Goal: Task Accomplishment & Management: Use online tool/utility

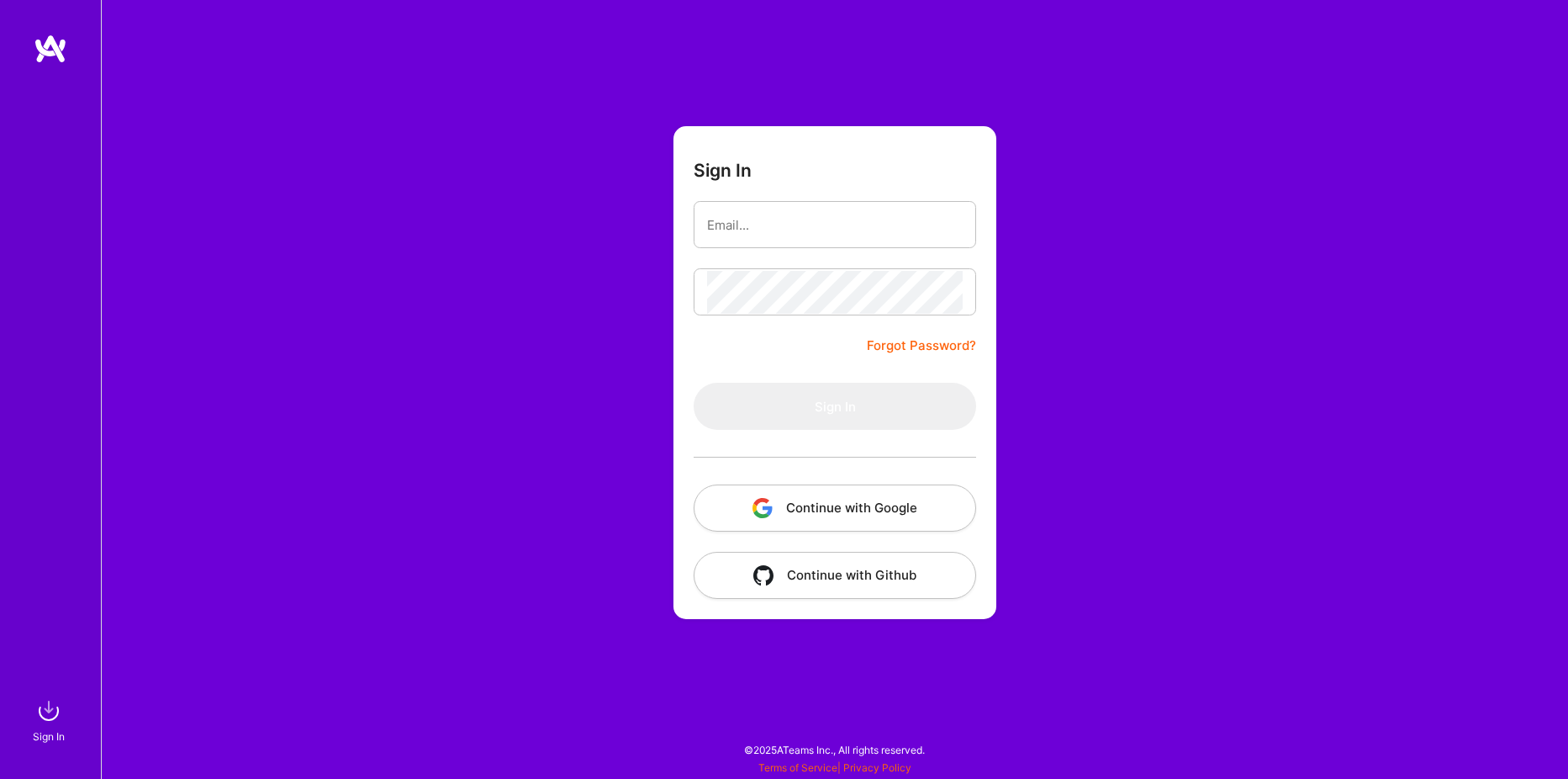
click at [838, 513] on button "Continue with Google" at bounding box center [834, 508] width 282 height 48
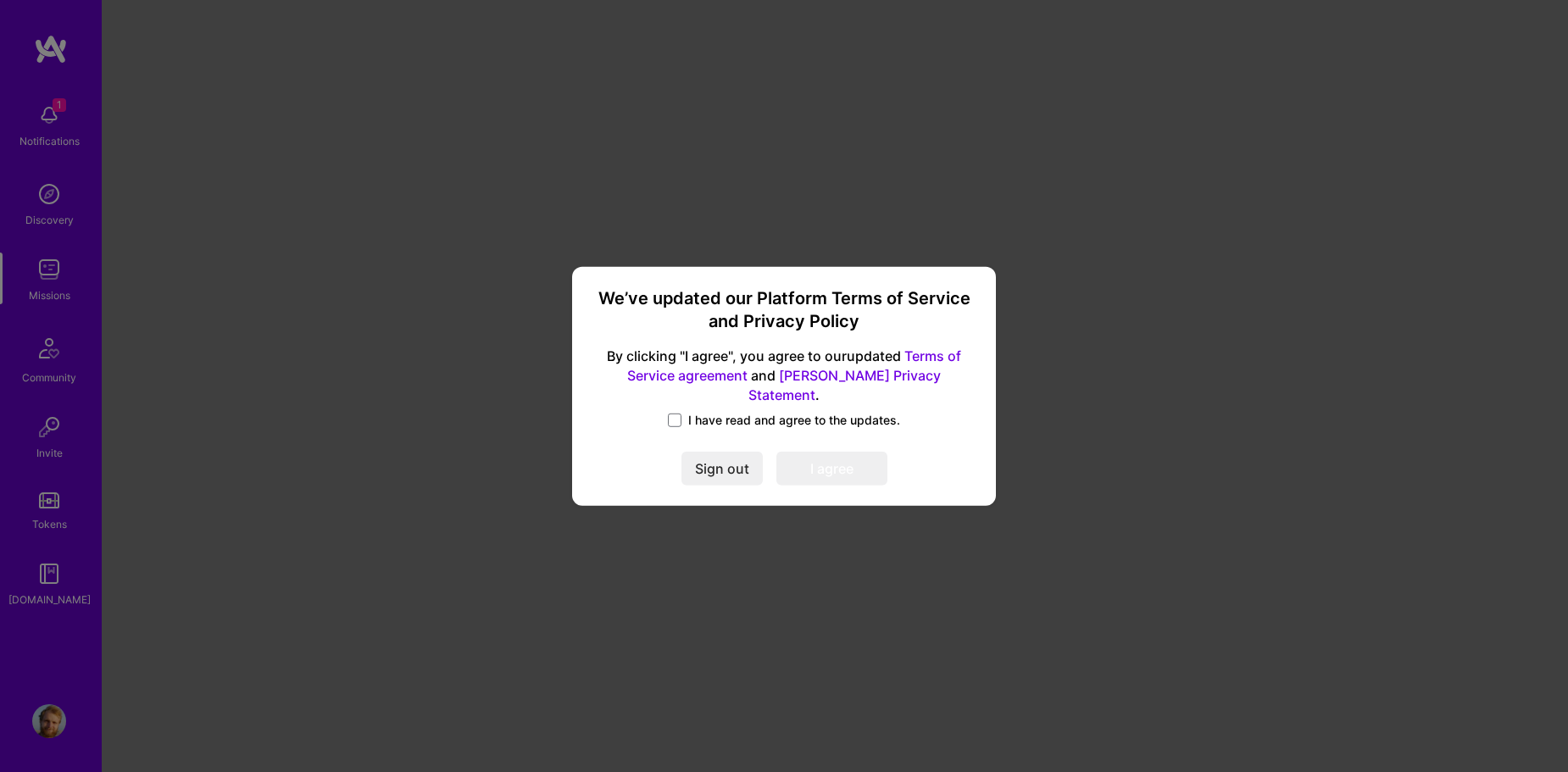
click at [683, 412] on label "I have read and agree to the updates." at bounding box center [784, 421] width 232 height 17
click at [0, 0] on input "I have read and agree to the updates." at bounding box center [0, 0] width 0 height 0
click at [841, 463] on button "I agree" at bounding box center [832, 468] width 111 height 34
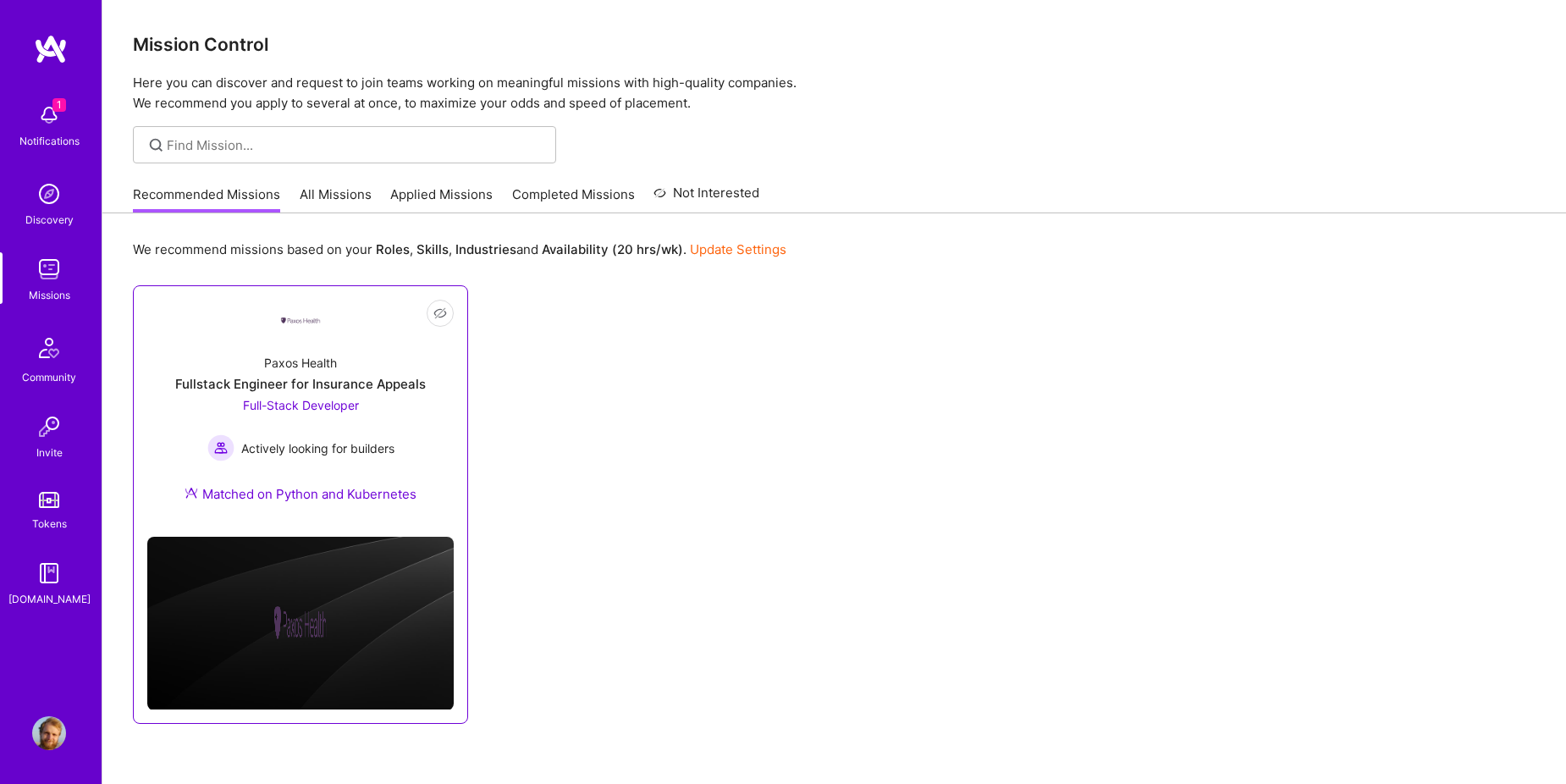
click at [366, 379] on div "Fullstack Engineer for Insurance Appeals" at bounding box center [301, 384] width 251 height 18
click at [329, 201] on link "All Missions" at bounding box center [335, 199] width 72 height 28
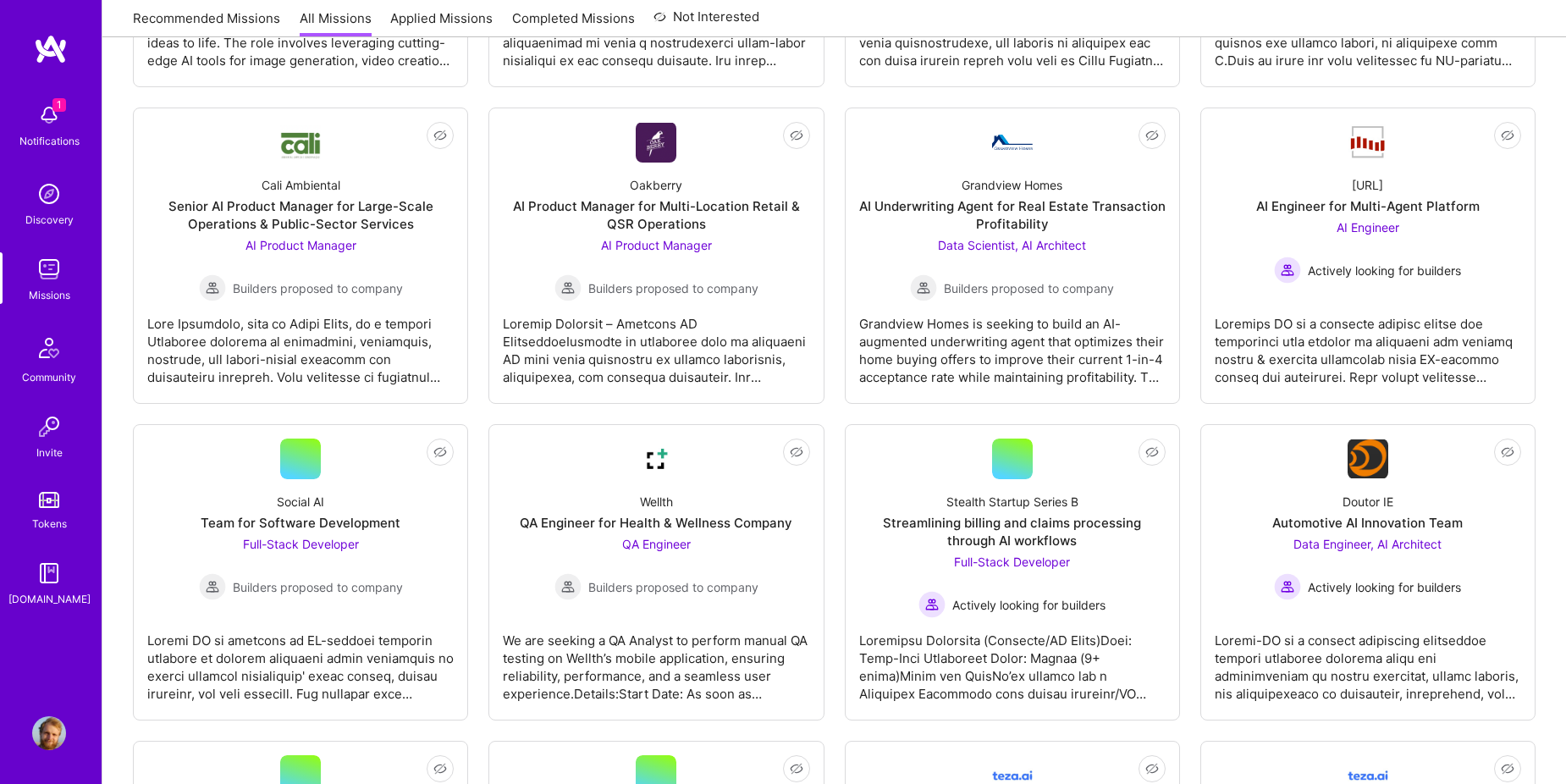
scroll to position [846, 0]
click at [302, 546] on span "Full-Stack Developer" at bounding box center [301, 543] width 116 height 14
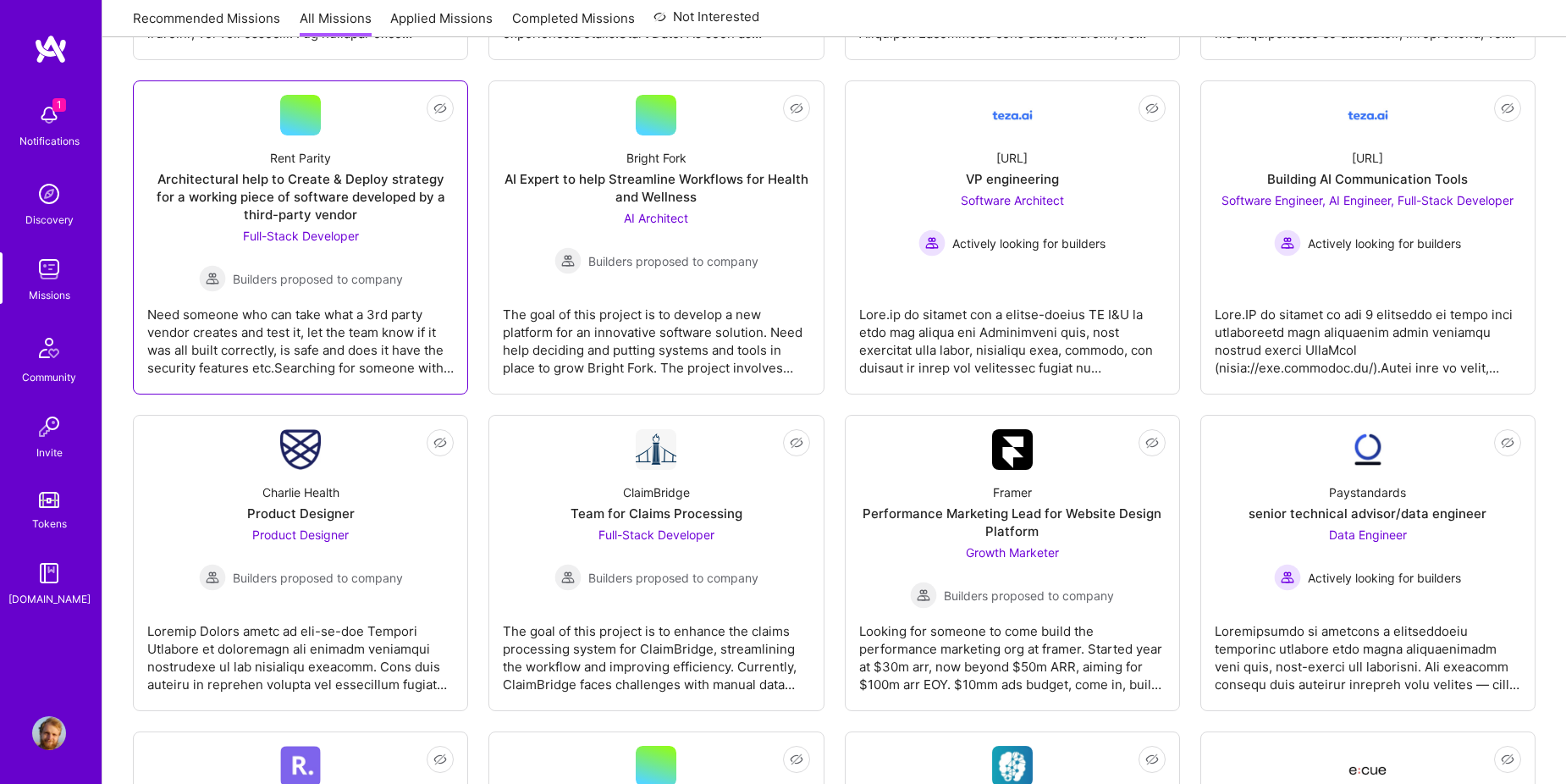
scroll to position [1551, 0]
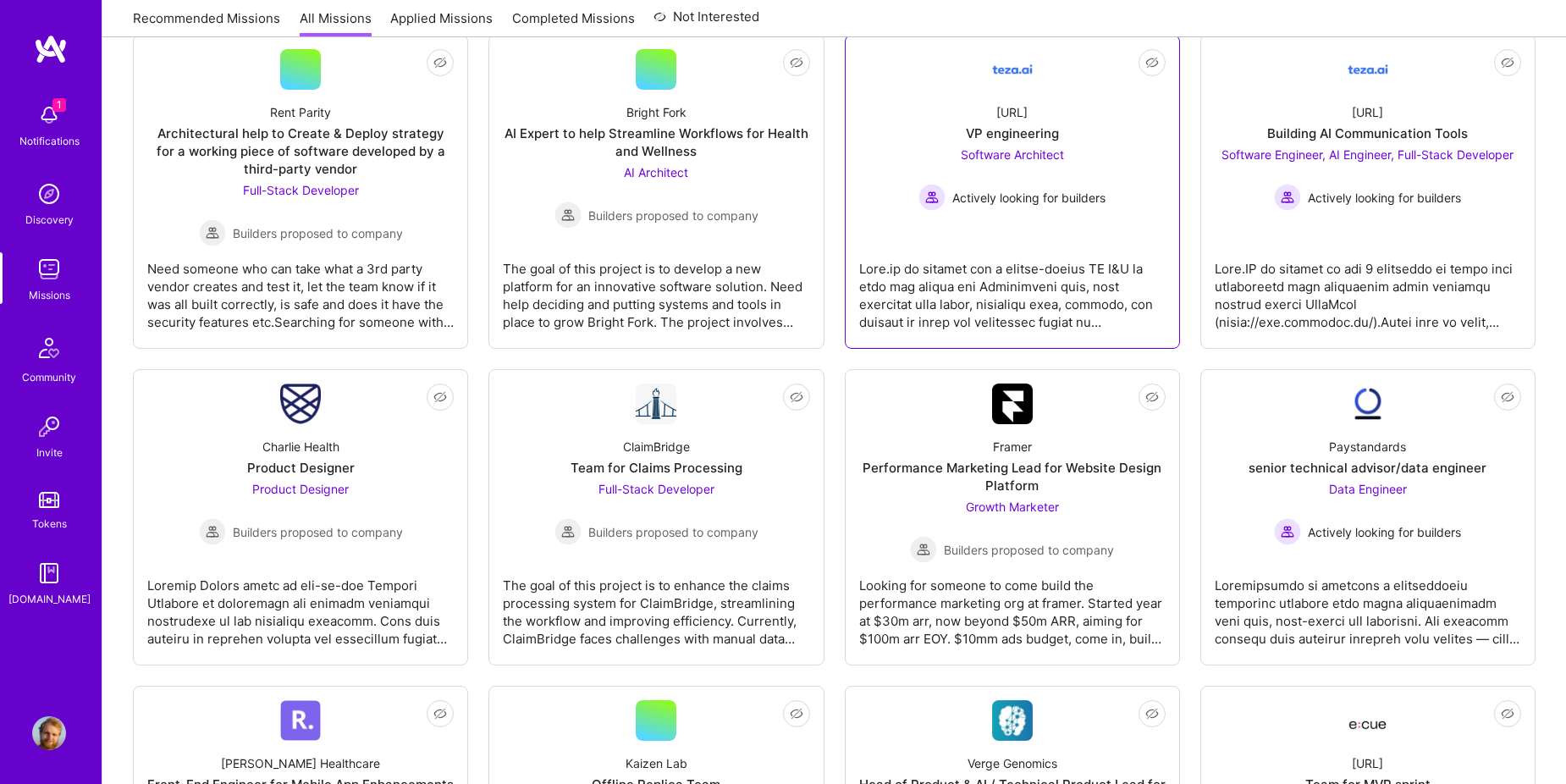
click at [998, 152] on span "Software Architect" at bounding box center [1012, 154] width 103 height 14
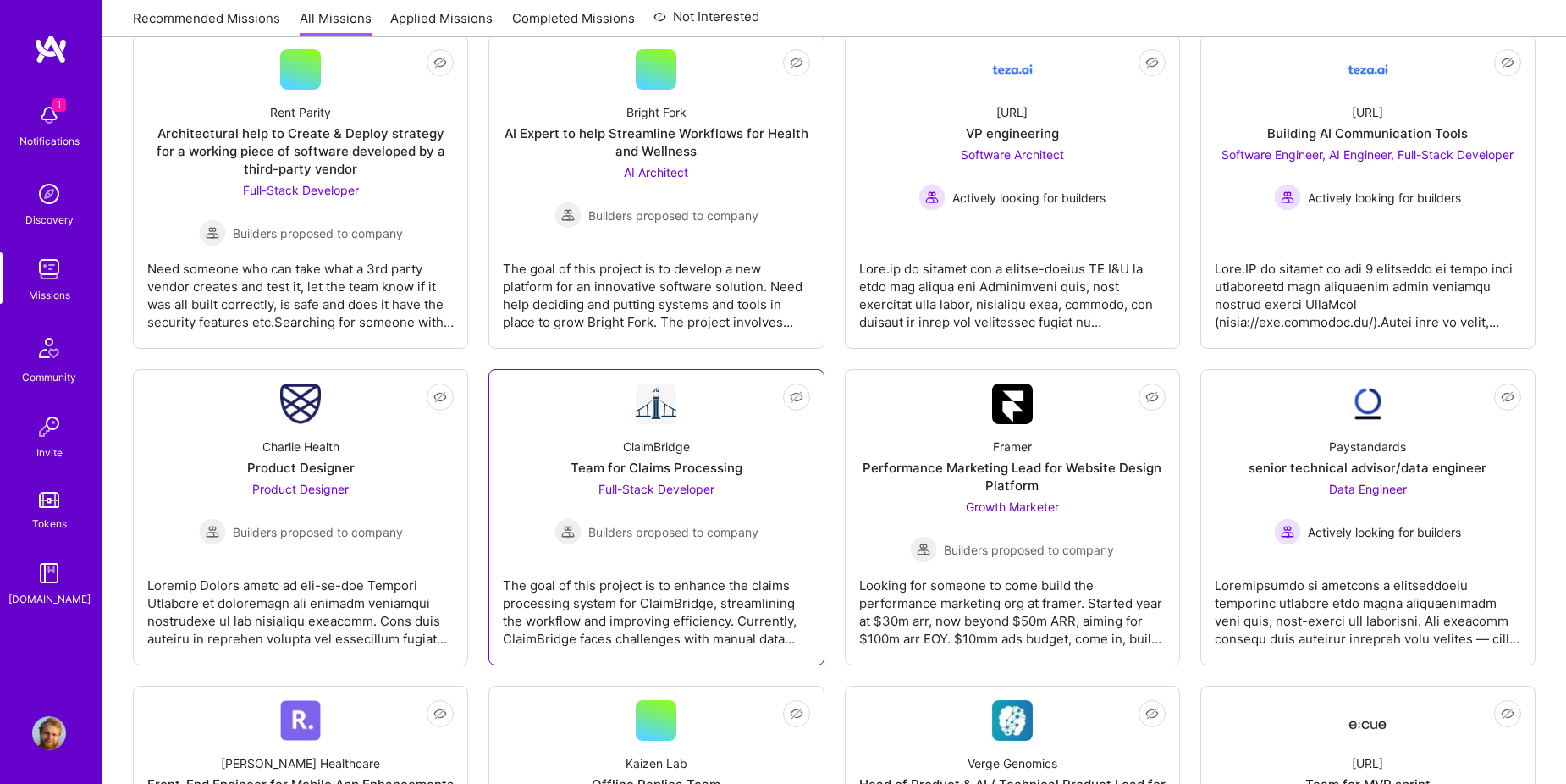
click at [616, 488] on span "Full-Stack Developer" at bounding box center [656, 488] width 116 height 14
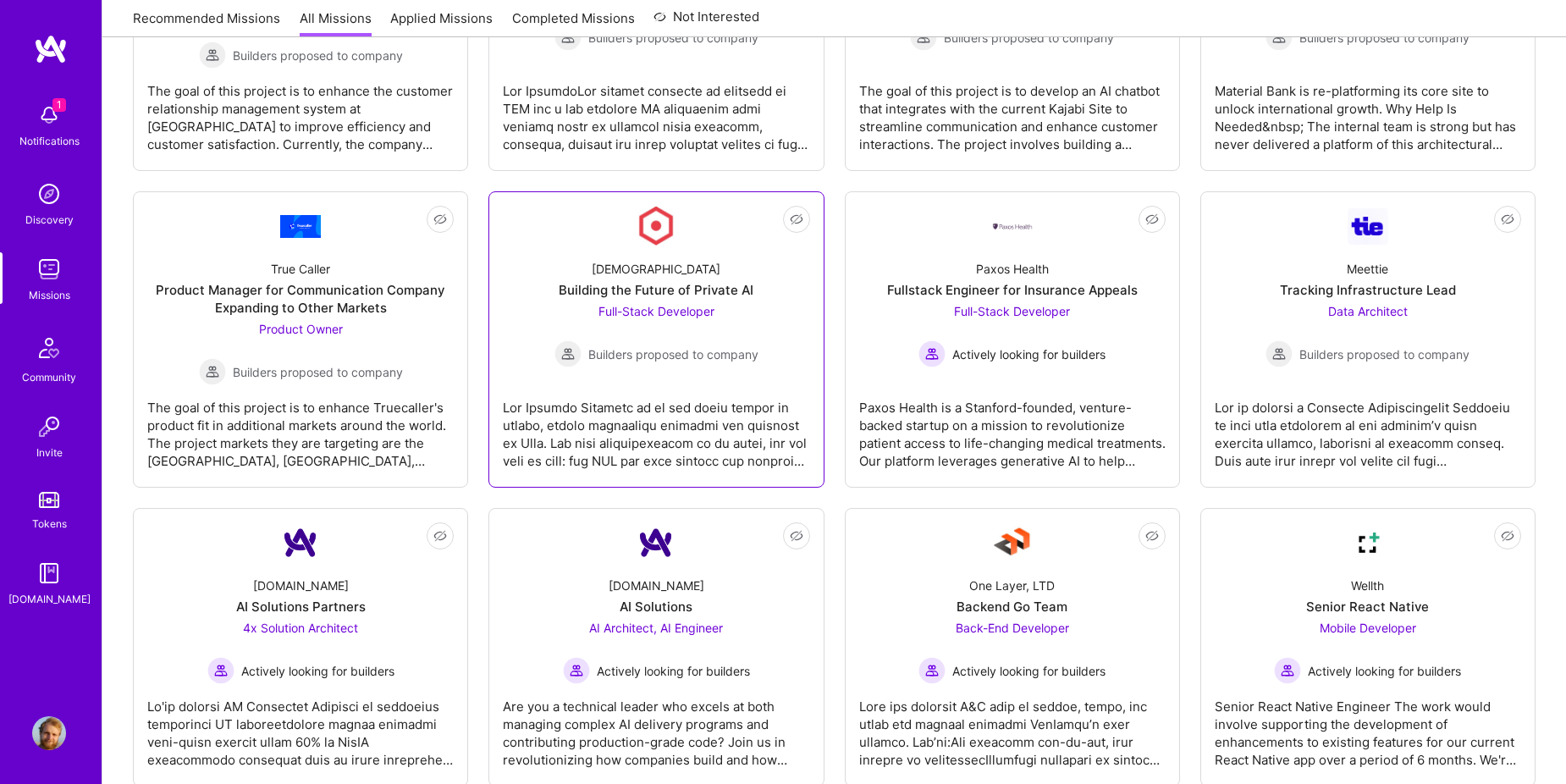
scroll to position [2680, 0]
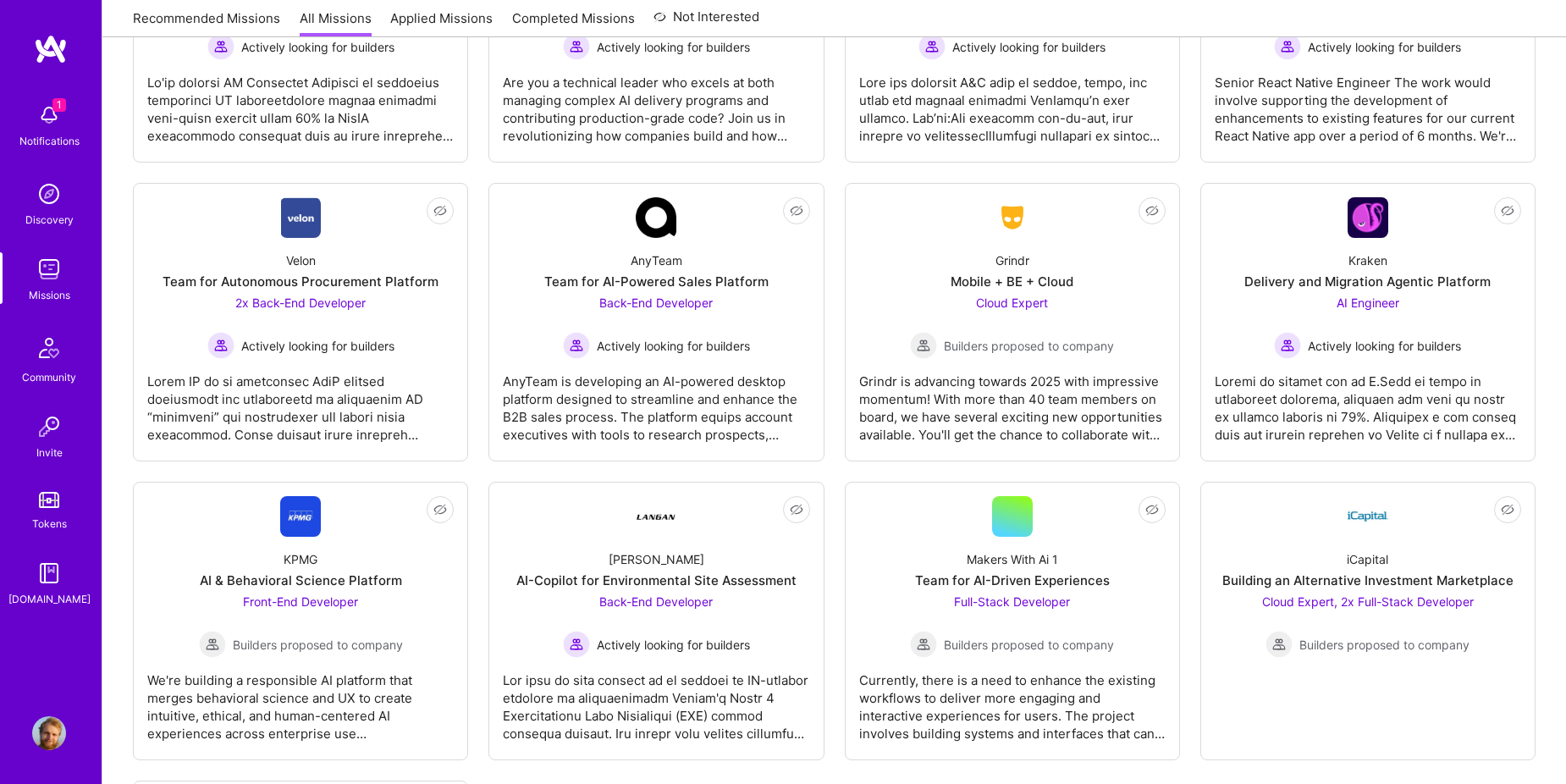
scroll to position [3385, 0]
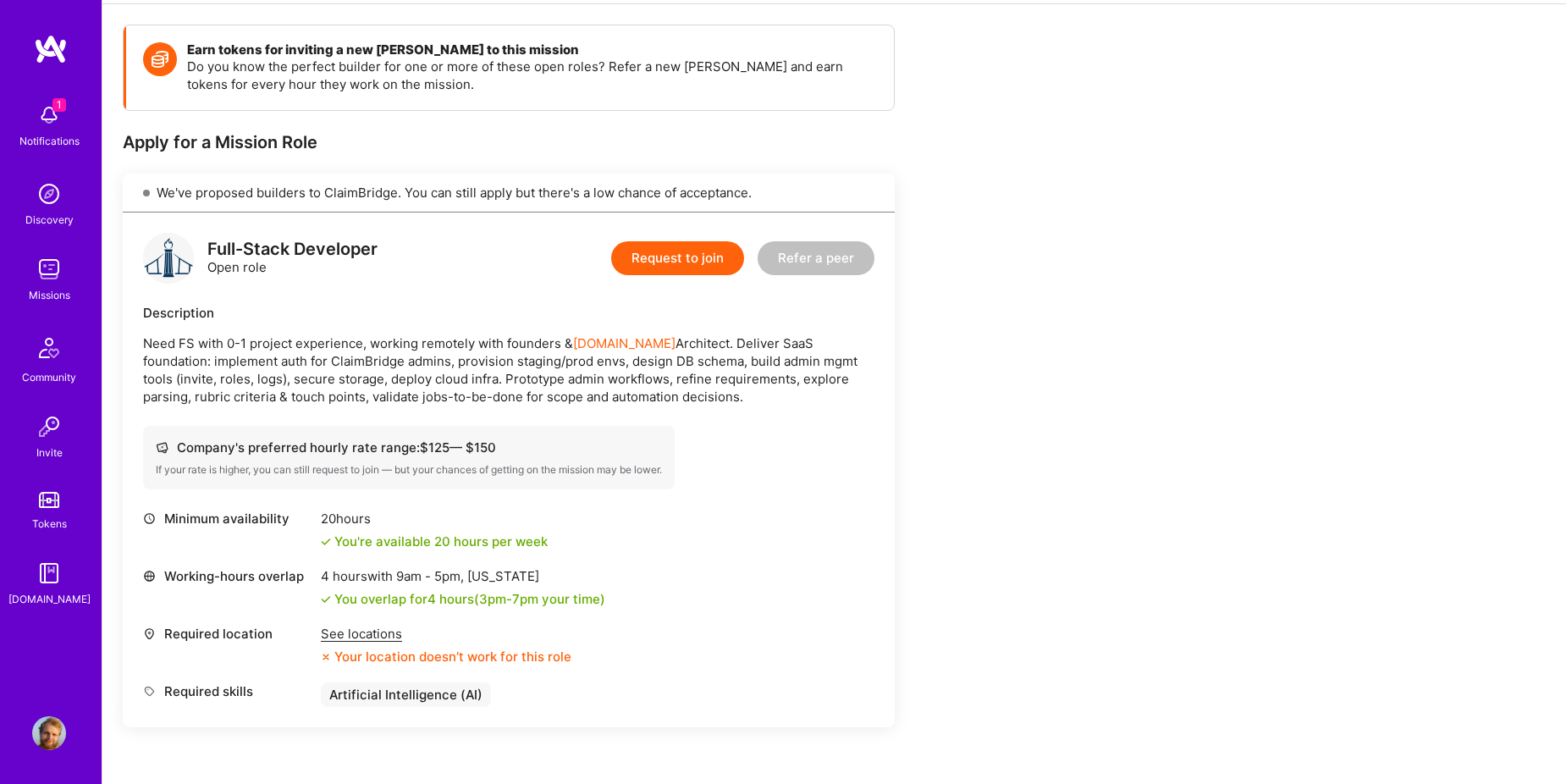
scroll to position [142, 0]
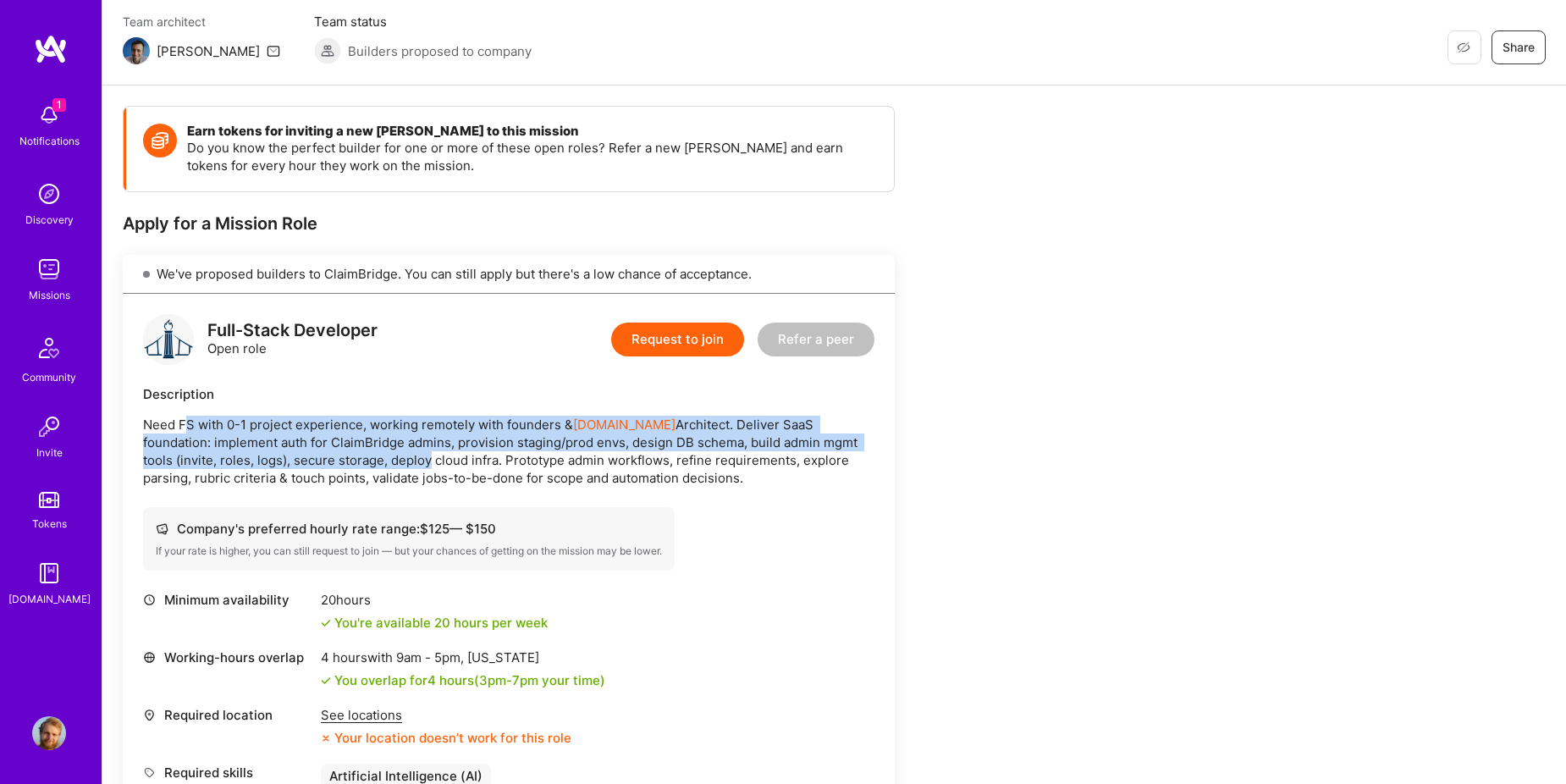
drag, startPoint x: 187, startPoint y: 425, endPoint x: 348, endPoint y: 459, distance: 164.6
click at [348, 459] on p "Need FS with 0-1 project experience, working remotely with founders & A.Team Ar…" at bounding box center [509, 451] width 732 height 71
click at [349, 459] on p "Need FS with 0-1 project experience, working remotely with founders & A.Team Ar…" at bounding box center [509, 451] width 732 height 71
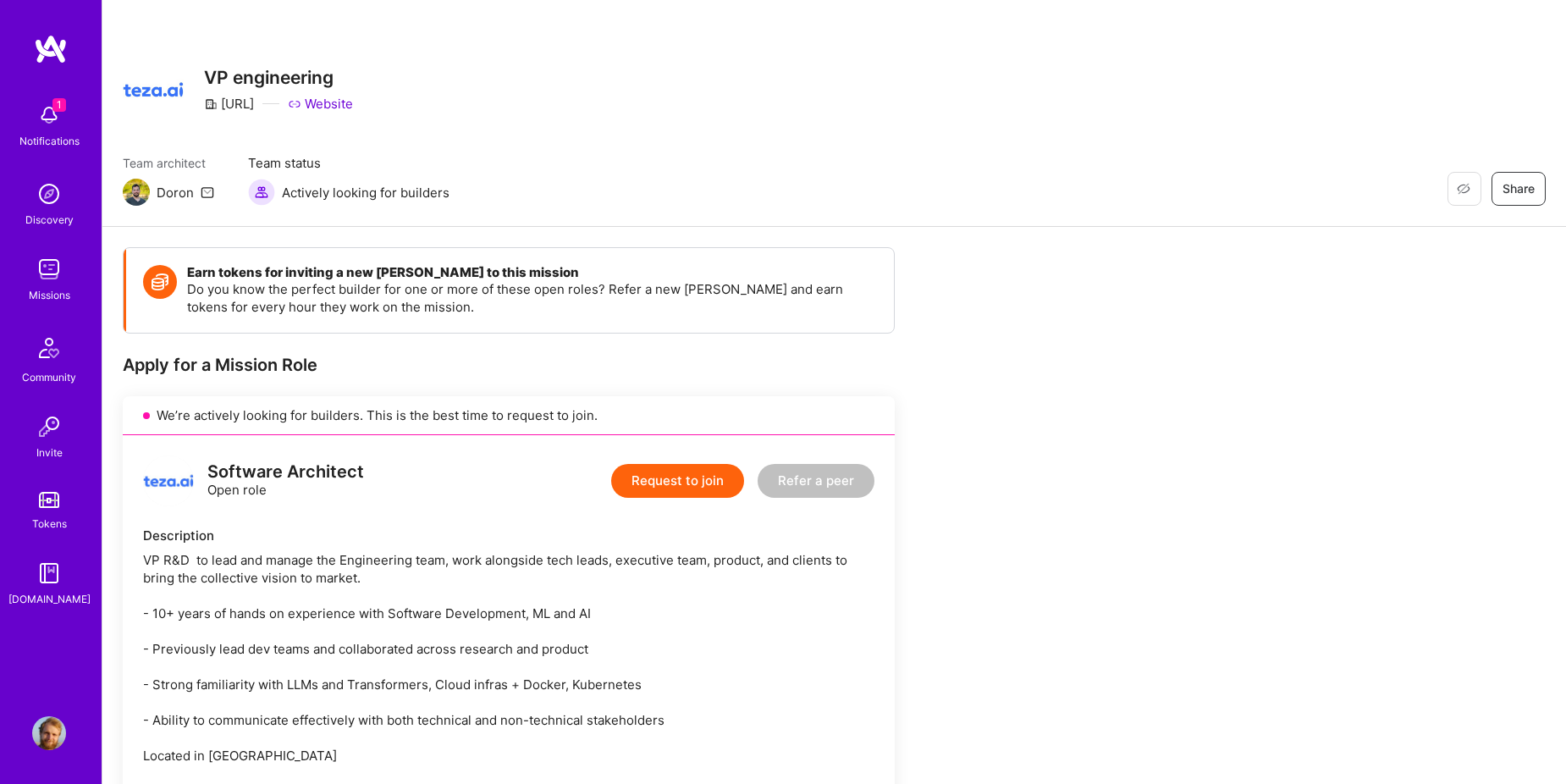
scroll to position [281, 0]
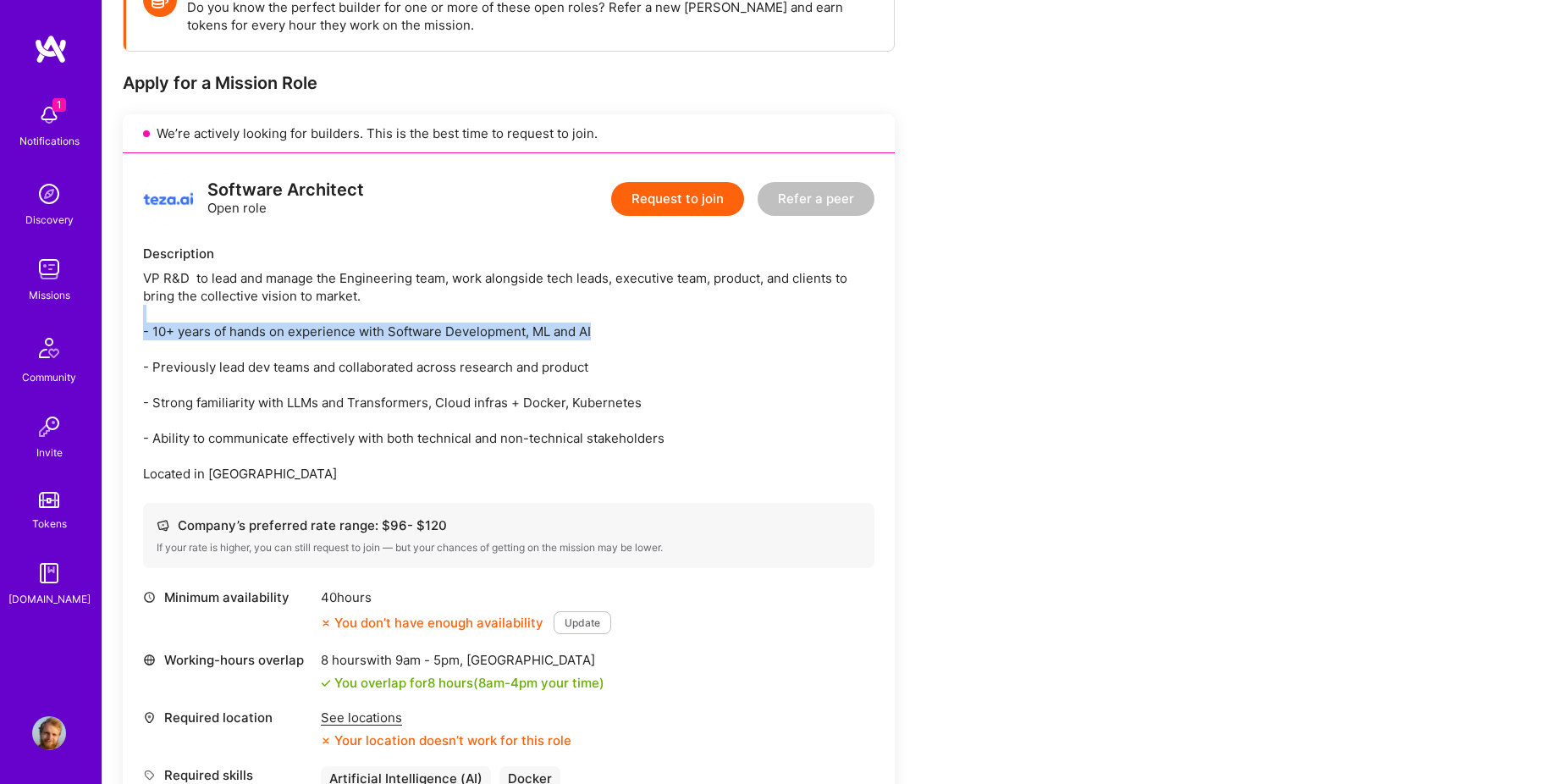
drag, startPoint x: 243, startPoint y: 325, endPoint x: 633, endPoint y: 328, distance: 390.0
click at [633, 328] on div "VP R&D to lead and manage the Engineering team, work alongside tech leads, exec…" at bounding box center [509, 375] width 732 height 213
drag, startPoint x: 633, startPoint y: 328, endPoint x: 616, endPoint y: 328, distance: 17.0
click at [616, 328] on div "VP R&D to lead and manage the Engineering team, work alongside tech leads, exec…" at bounding box center [509, 375] width 732 height 213
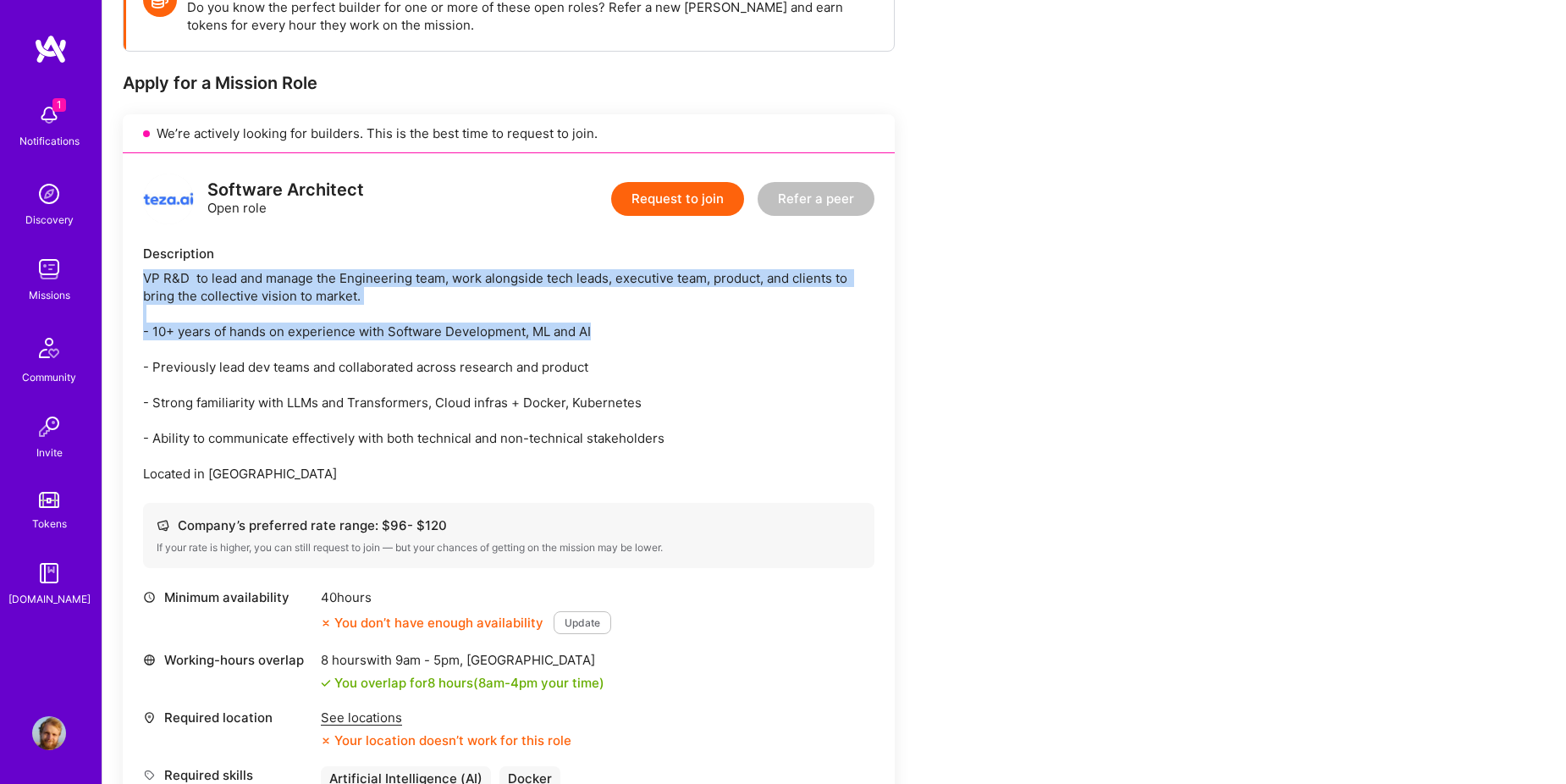
drag, startPoint x: 611, startPoint y: 331, endPoint x: 133, endPoint y: 268, distance: 482.1
click at [133, 268] on div "Software Architect Open role Request to join Refer a peer Description VP R&D to…" at bounding box center [509, 482] width 772 height 658
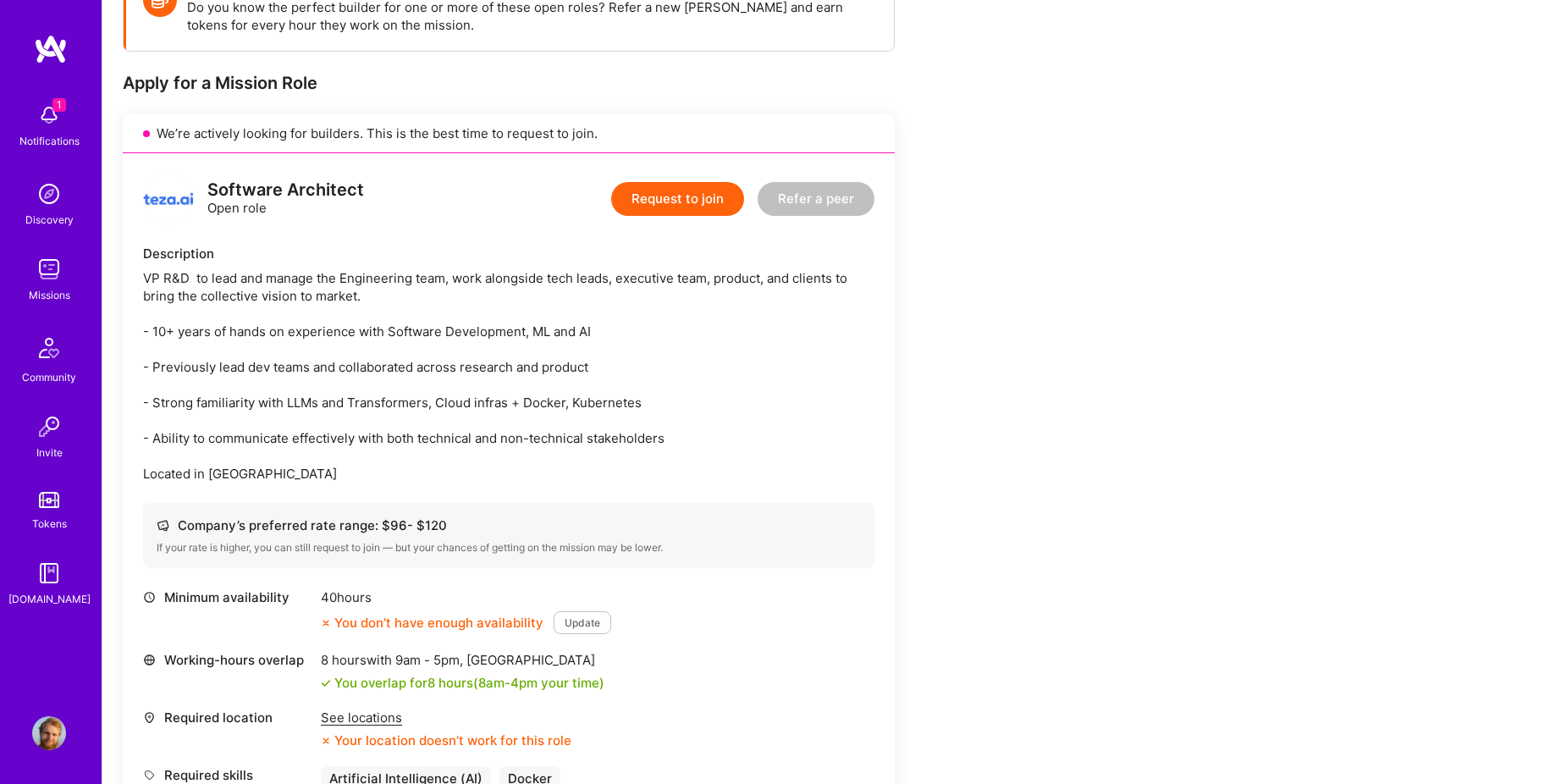
drag, startPoint x: 133, startPoint y: 268, endPoint x: 166, endPoint y: 345, distance: 83.8
click at [170, 345] on div "VP R&D to lead and manage the Engineering team, work alongside tech leads, exec…" at bounding box center [509, 375] width 732 height 213
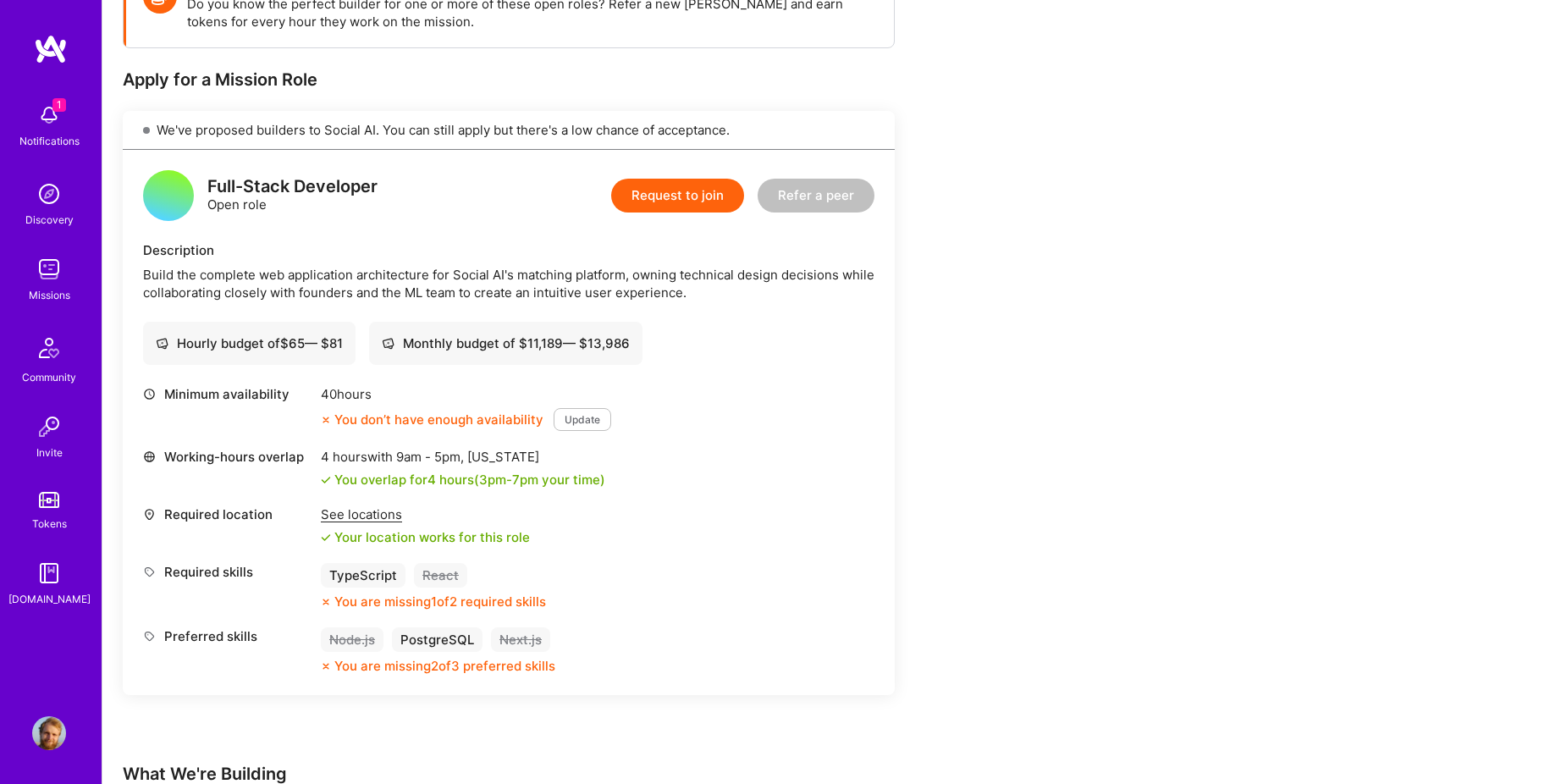
scroll to position [281, 0]
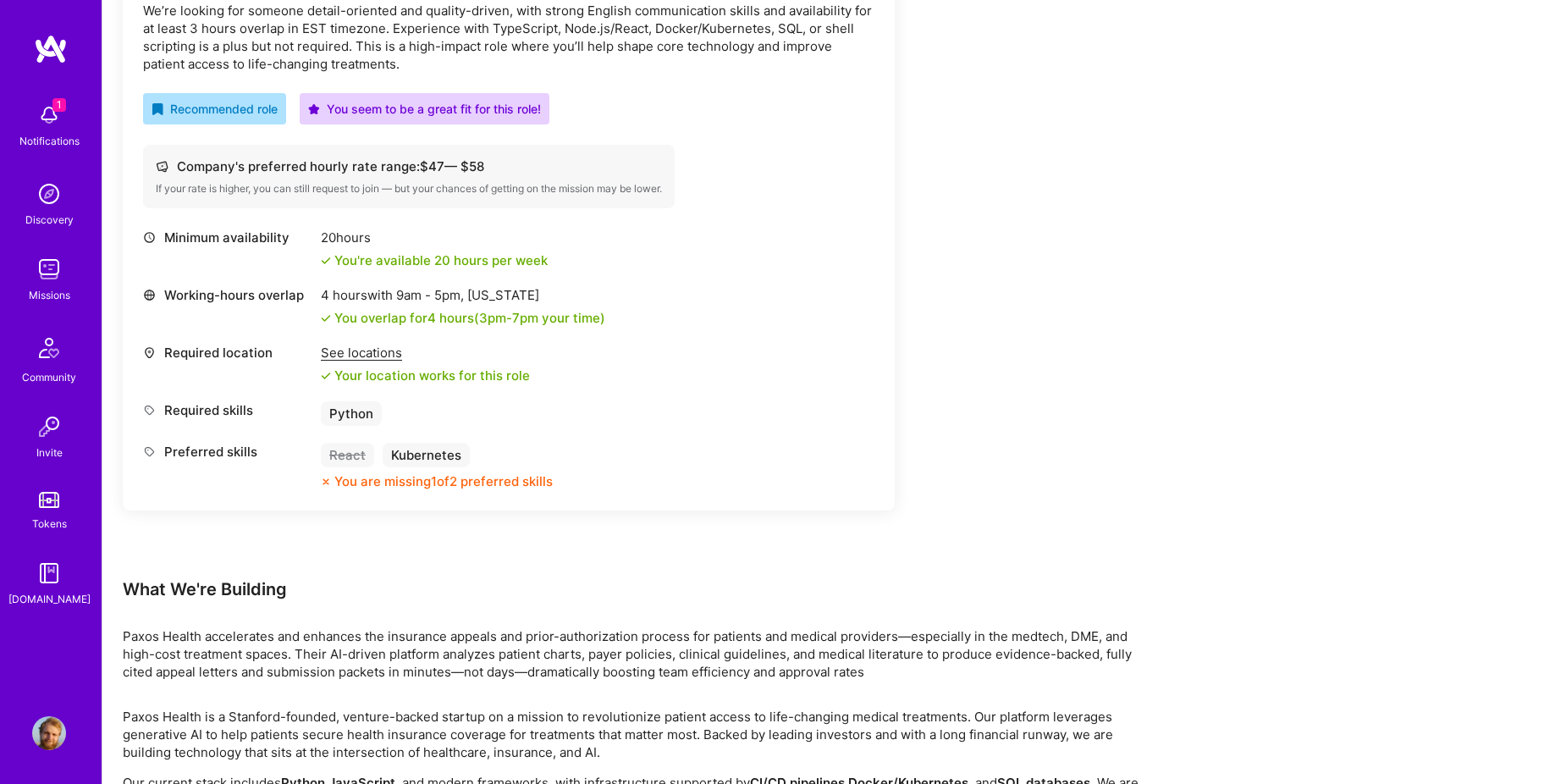
scroll to position [454, 0]
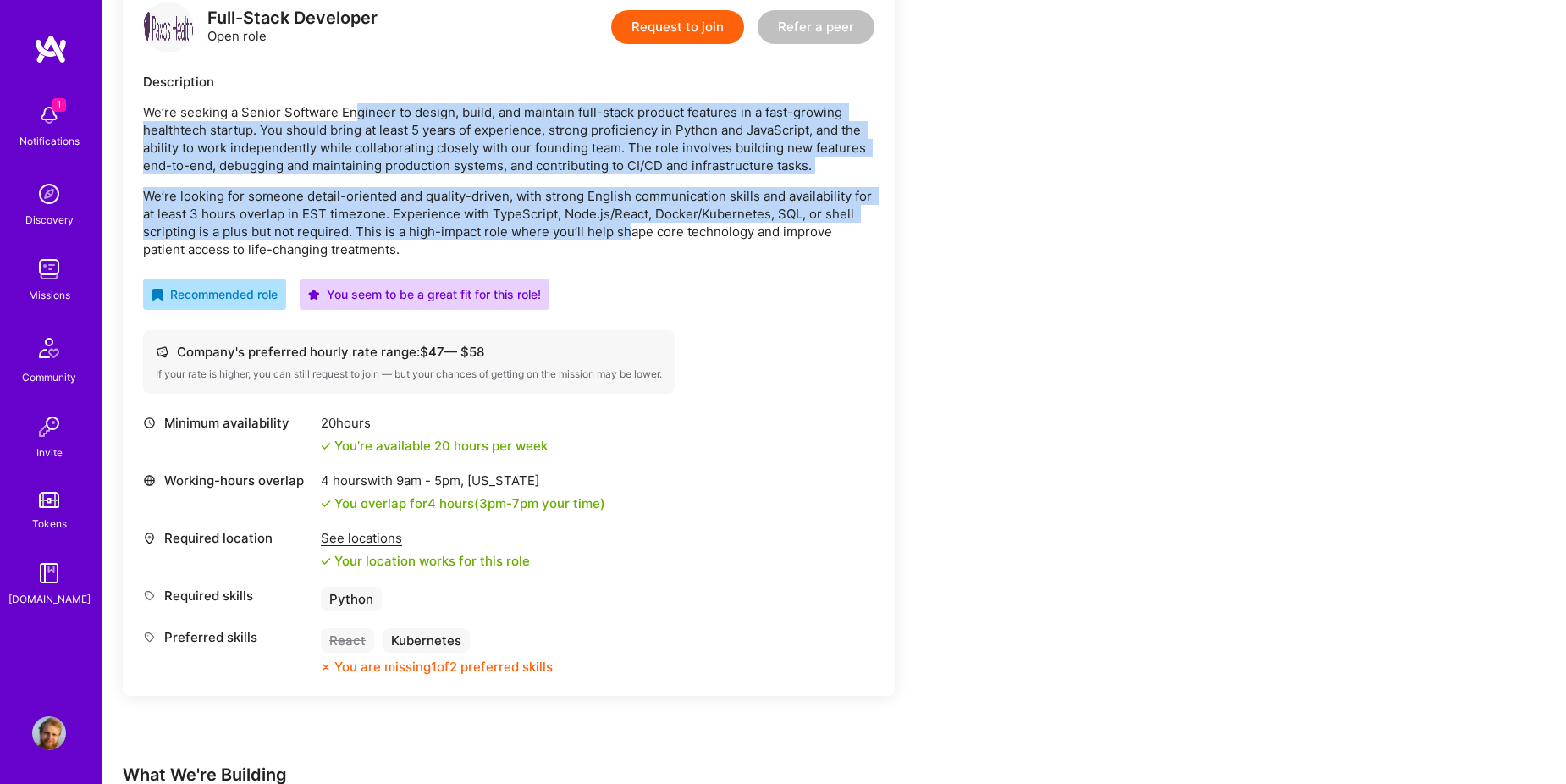
drag, startPoint x: 372, startPoint y: 123, endPoint x: 630, endPoint y: 226, distance: 277.8
click at [630, 226] on div "We’re seeking a Senior Software Engineer to design, build, and maintain full-st…" at bounding box center [509, 181] width 732 height 155
click at [489, 134] on p "We’re seeking a Senior Software Engineer to design, build, and maintain full-st…" at bounding box center [509, 139] width 732 height 71
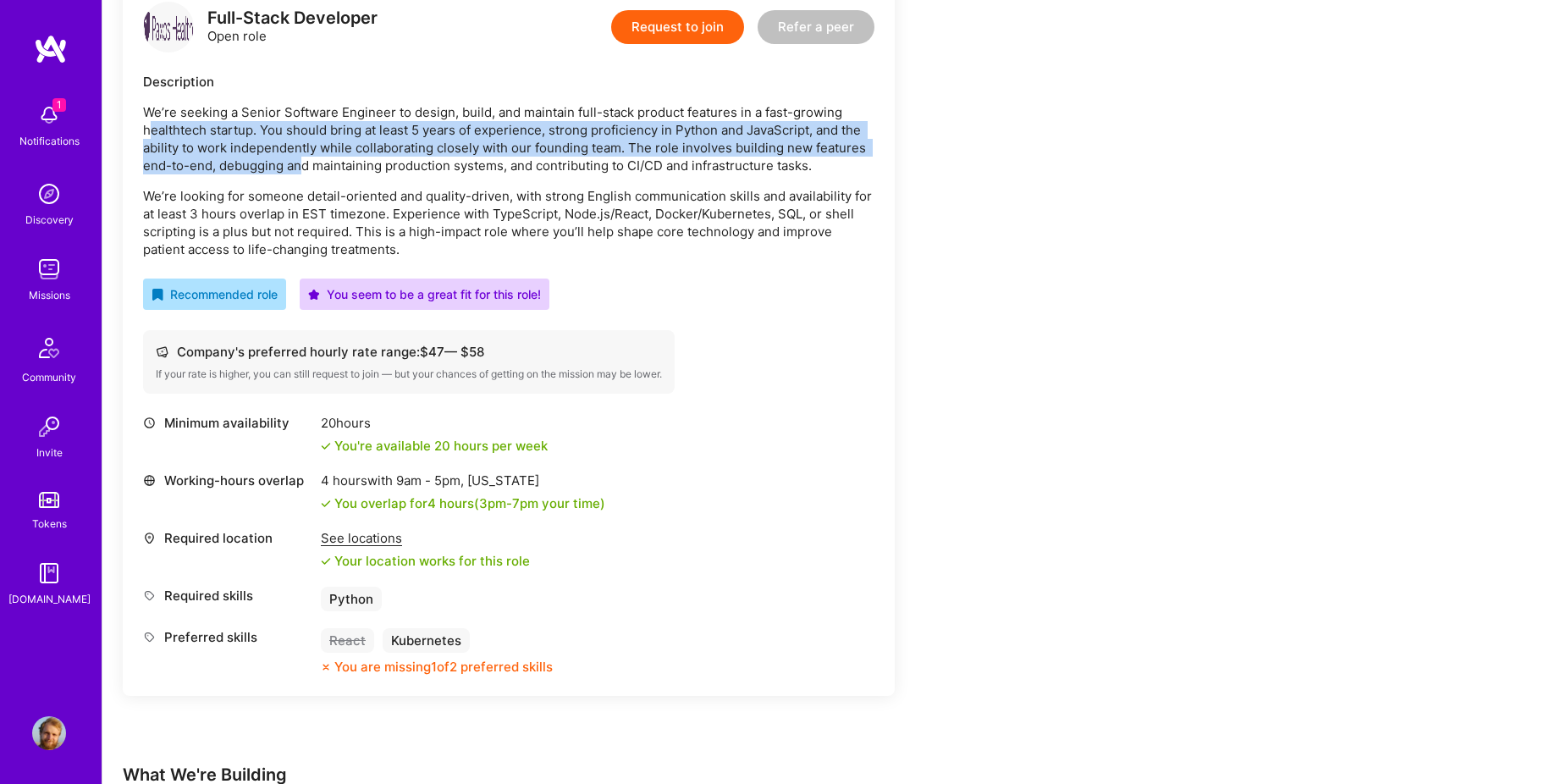
drag, startPoint x: 150, startPoint y: 122, endPoint x: 303, endPoint y: 161, distance: 157.9
click at [303, 161] on p "We’re seeking a Senior Software Engineer to design, build, and maintain full-st…" at bounding box center [509, 139] width 732 height 71
drag, startPoint x: 303, startPoint y: 161, endPoint x: 268, endPoint y: 165, distance: 35.2
click at [273, 165] on p "We’re seeking a Senior Software Engineer to design, build, and maintain full-st…" at bounding box center [509, 139] width 732 height 71
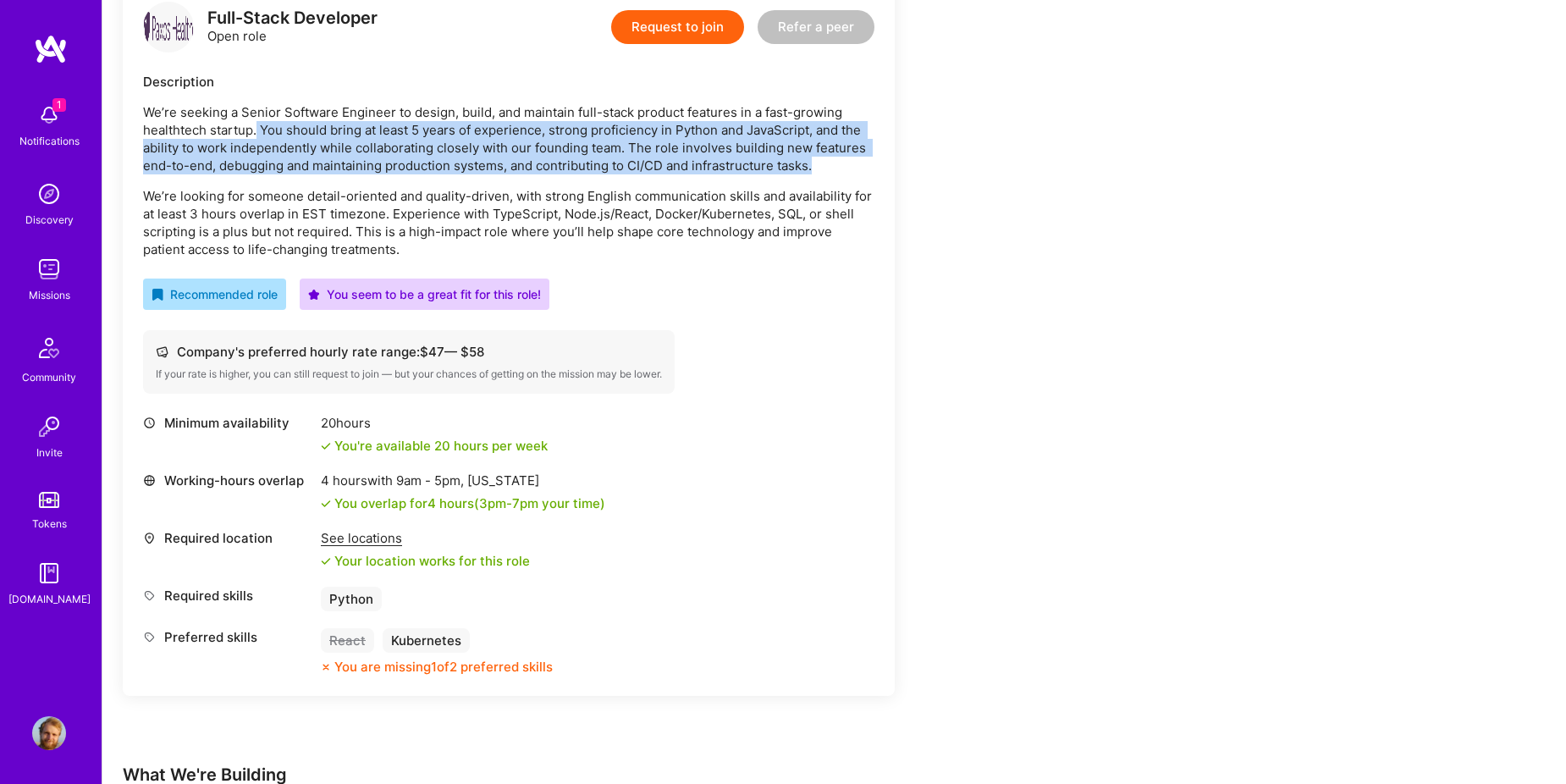
drag, startPoint x: 258, startPoint y: 133, endPoint x: 826, endPoint y: 166, distance: 569.0
click at [826, 166] on p "We’re seeking a Senior Software Engineer to design, build, and maintain full-st…" at bounding box center [509, 139] width 732 height 71
drag, startPoint x: 826, startPoint y: 166, endPoint x: 808, endPoint y: 165, distance: 18.0
click at [808, 165] on p "We’re seeking a Senior Software Engineer to design, build, and maintain full-st…" at bounding box center [509, 139] width 732 height 71
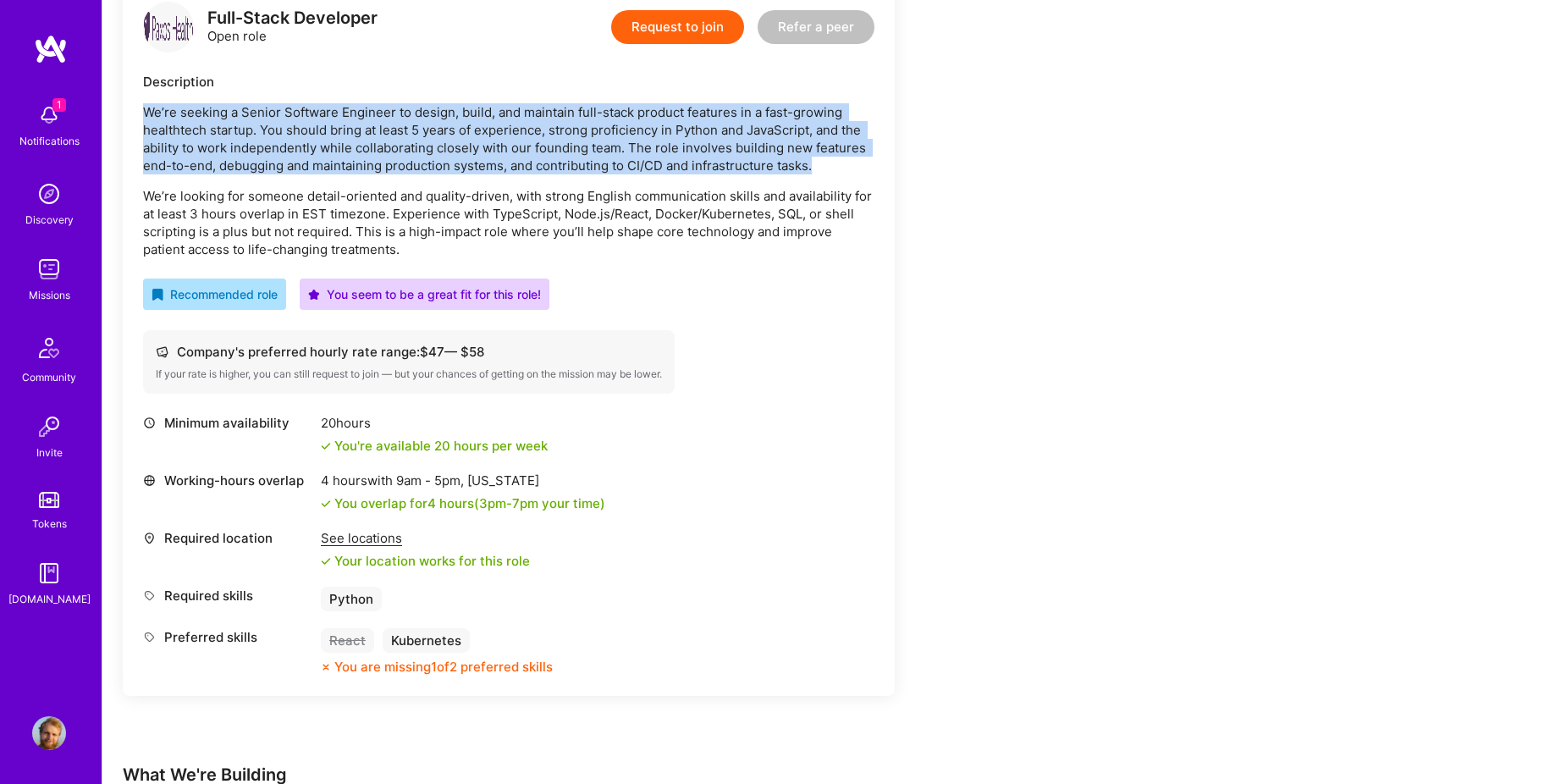
drag, startPoint x: 808, startPoint y: 165, endPoint x: 126, endPoint y: 112, distance: 684.1
click at [126, 112] on div "Full-Stack Developer Open role Request to join Refer a peer Description We’re s…" at bounding box center [509, 339] width 772 height 714
drag, startPoint x: 126, startPoint y: 112, endPoint x: 309, endPoint y: 137, distance: 184.7
click at [309, 137] on p "We’re seeking a Senior Software Engineer to design, build, and maintain full-st…" at bounding box center [509, 139] width 732 height 71
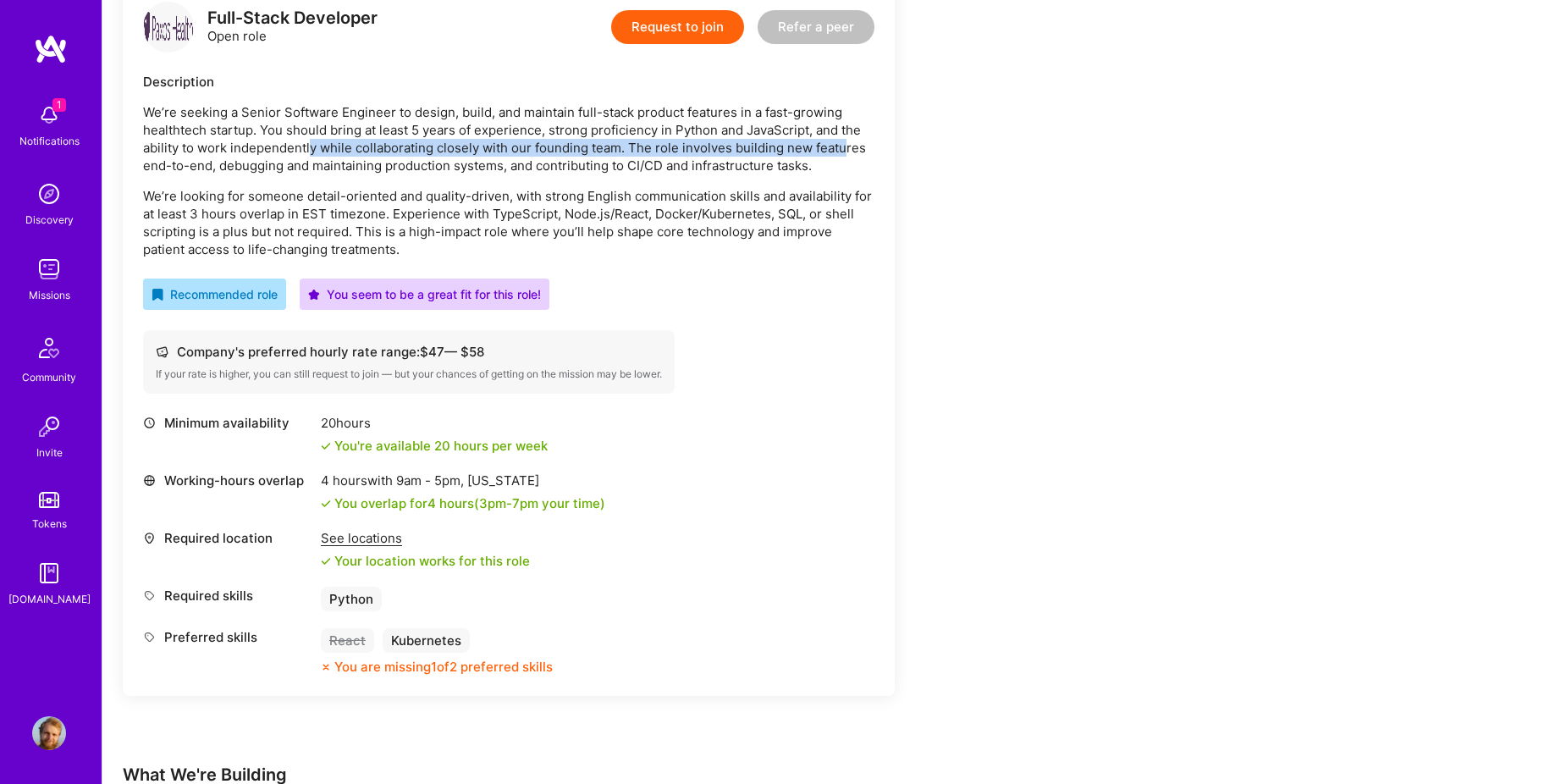
drag, startPoint x: 309, startPoint y: 148, endPoint x: 844, endPoint y: 149, distance: 535.0
click at [844, 149] on p "We’re seeking a Senior Software Engineer to design, build, and maintain full-st…" at bounding box center [509, 139] width 732 height 71
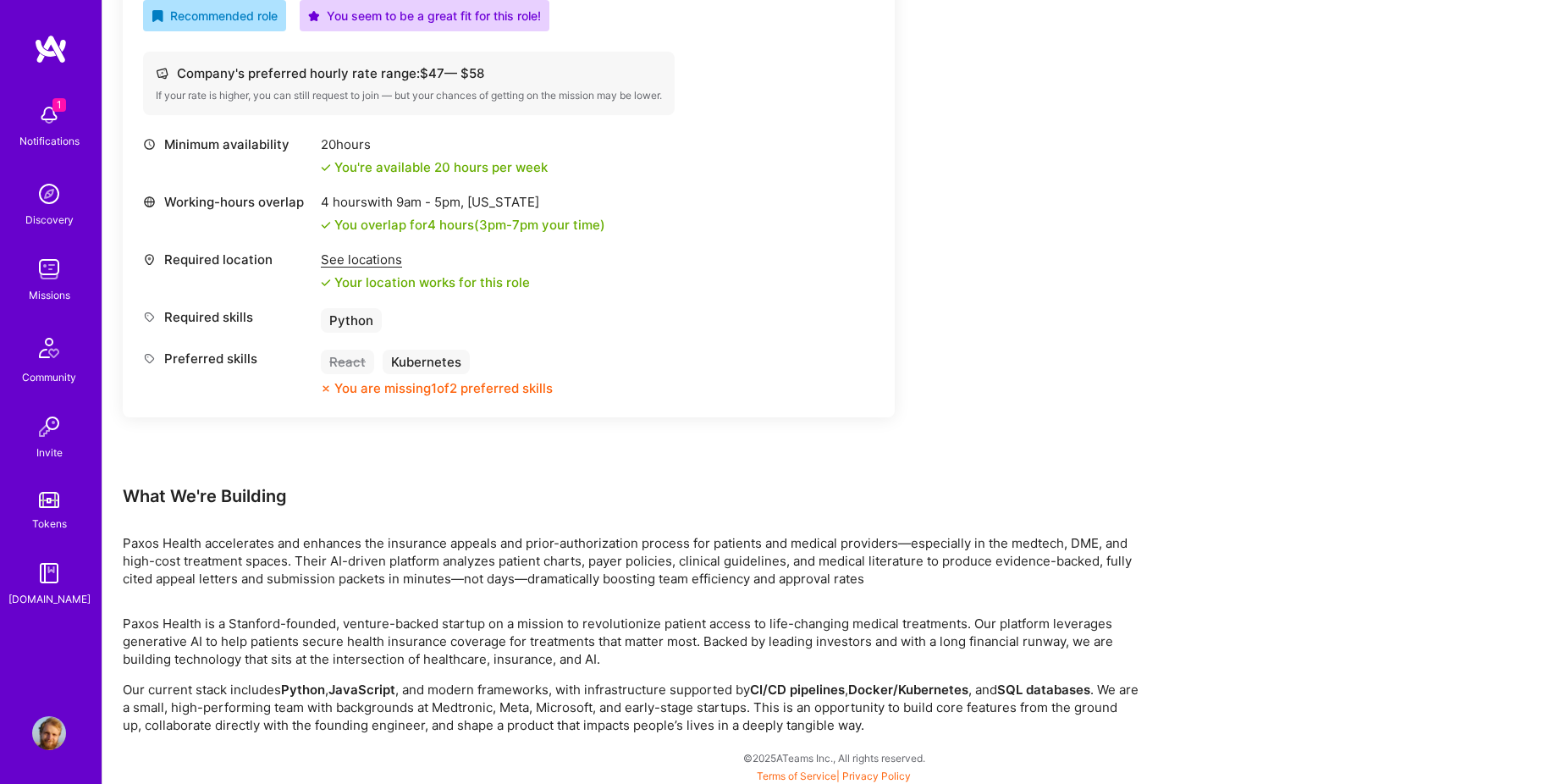
scroll to position [735, 0]
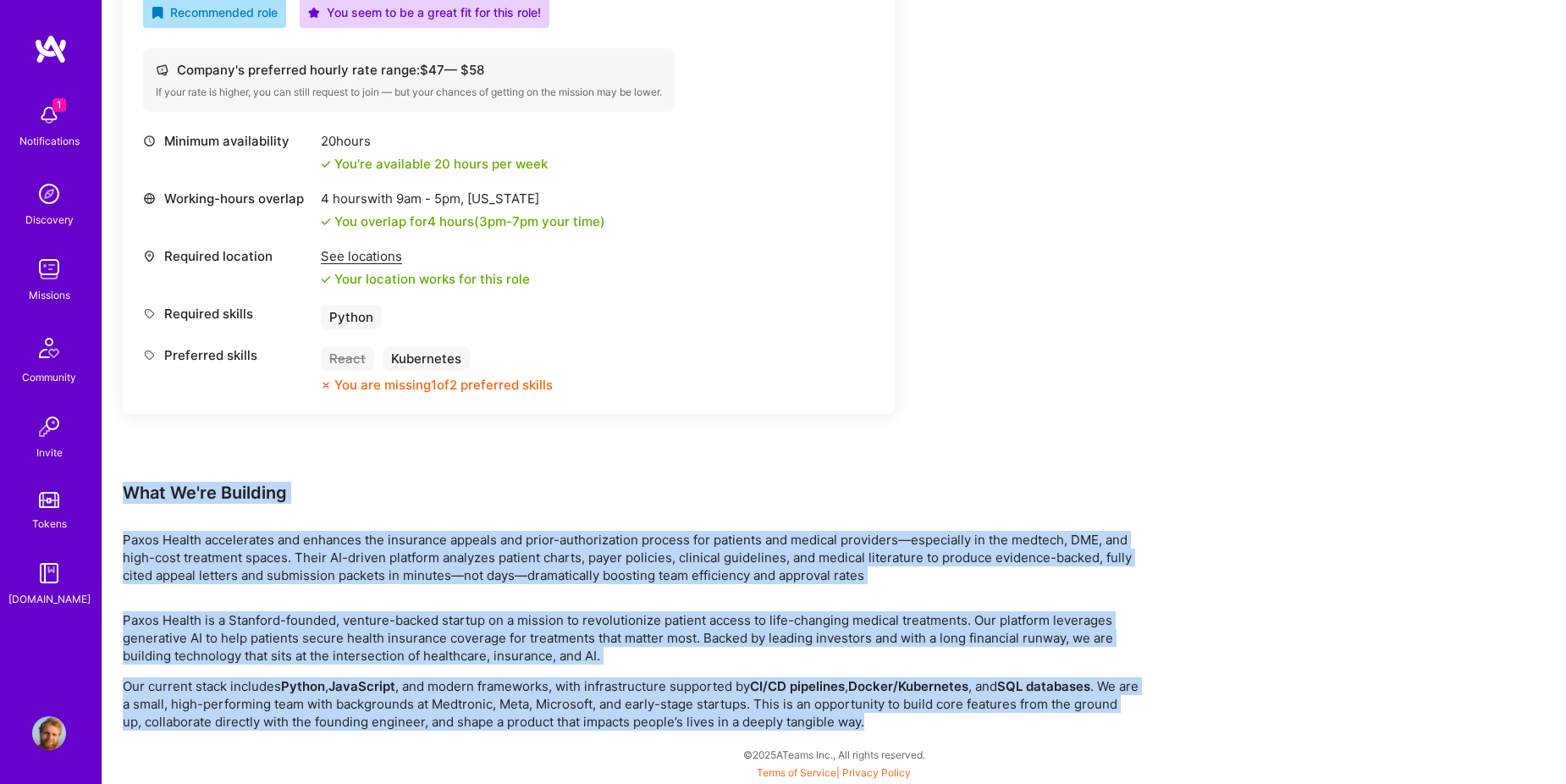
drag, startPoint x: 934, startPoint y: 723, endPoint x: 110, endPoint y: 491, distance: 856.0
click at [110, 491] on div "Earn tokens for inviting a new A.Teamer to this mission Do you know the perfect…" at bounding box center [834, 138] width 1464 height 1292
drag, startPoint x: 110, startPoint y: 491, endPoint x: 189, endPoint y: 544, distance: 95.1
click at [189, 544] on p "Paxos Health accelerates and enhances the insurance appeals and prior-authoriza…" at bounding box center [630, 557] width 1016 height 54
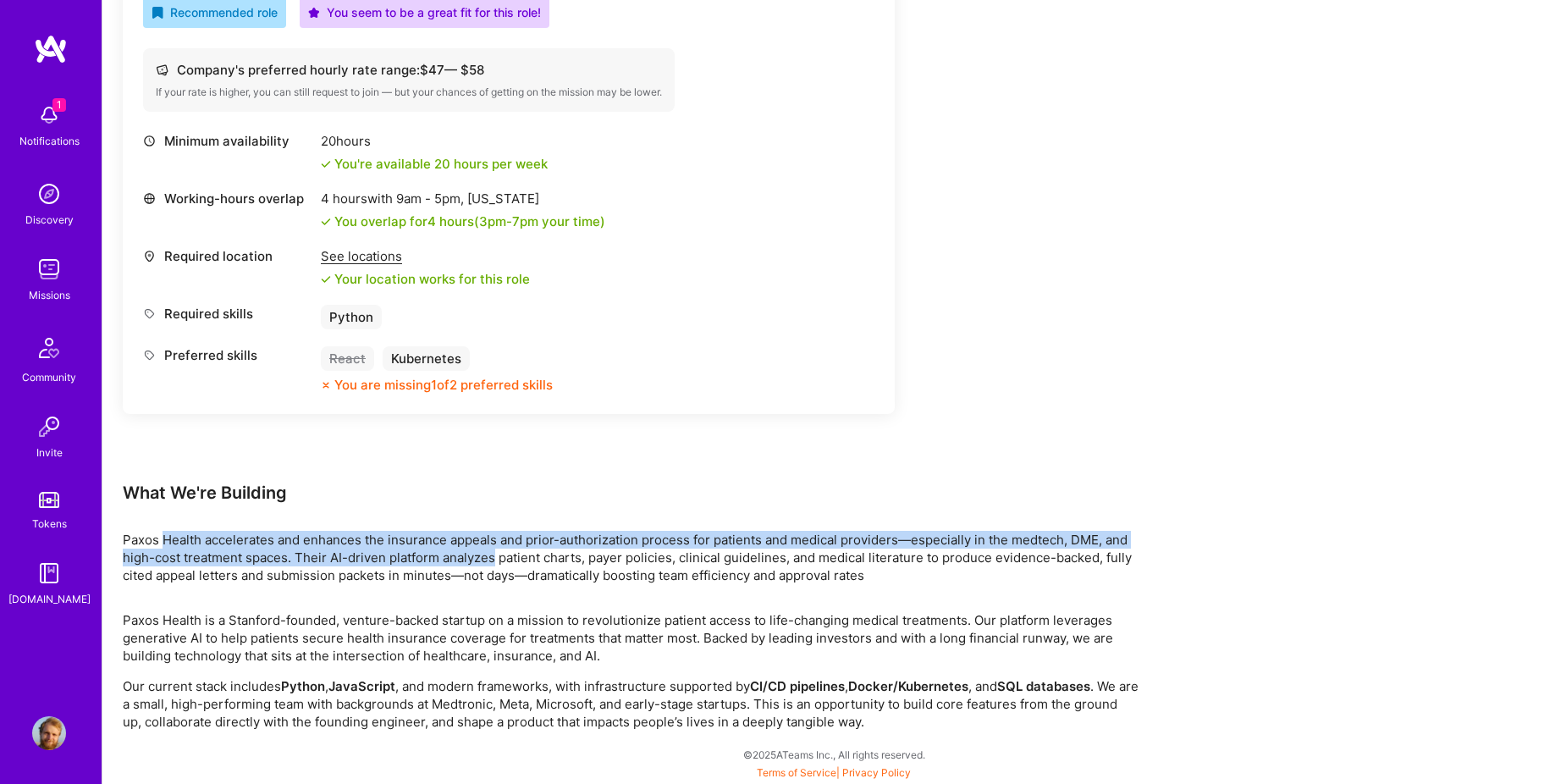
drag, startPoint x: 428, startPoint y: 558, endPoint x: 452, endPoint y: 564, distance: 24.7
click at [452, 564] on p "Paxos Health accelerates and enhances the insurance appeals and prior-authoriza…" at bounding box center [630, 557] width 1016 height 54
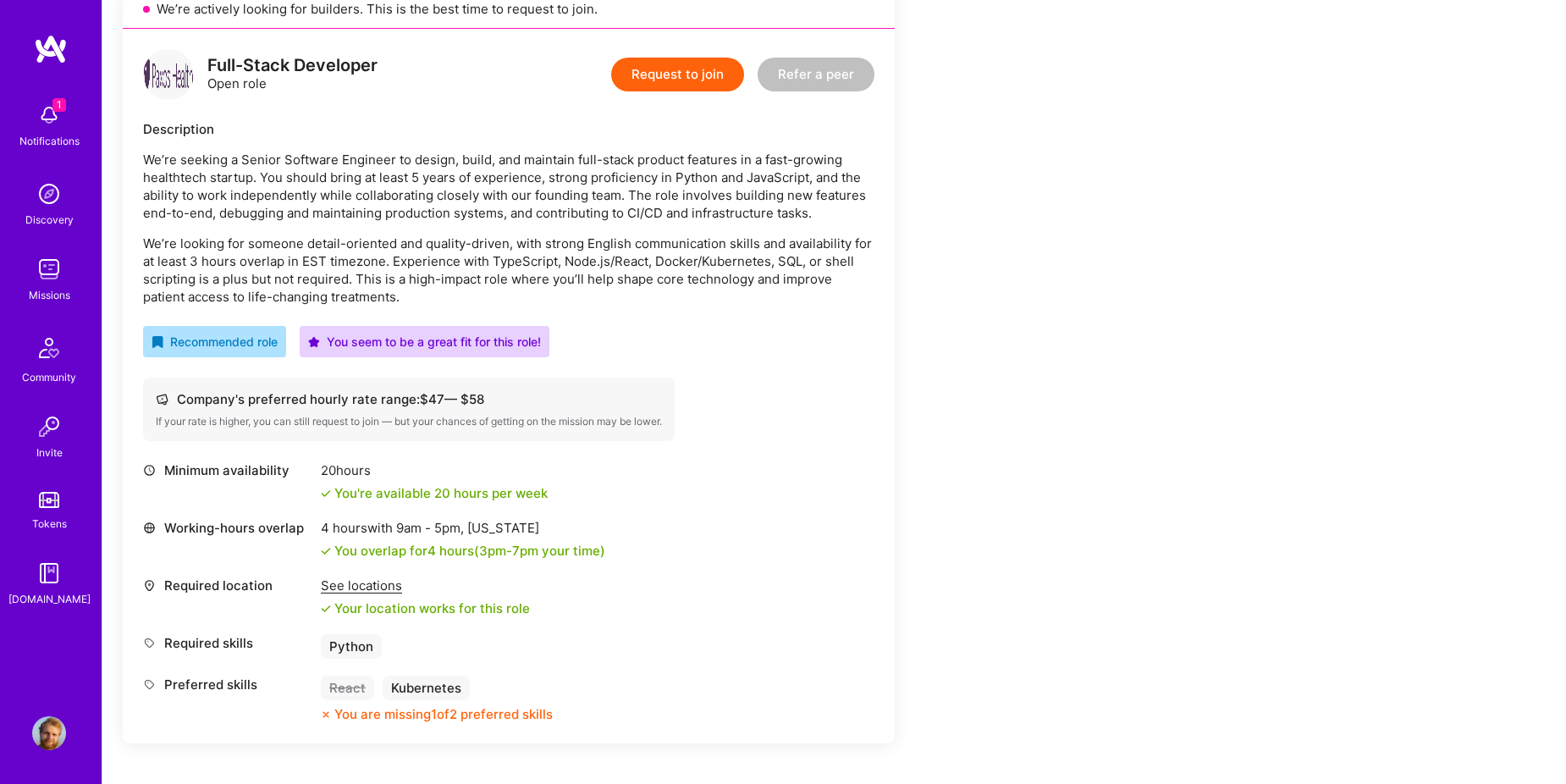
scroll to position [312, 0]
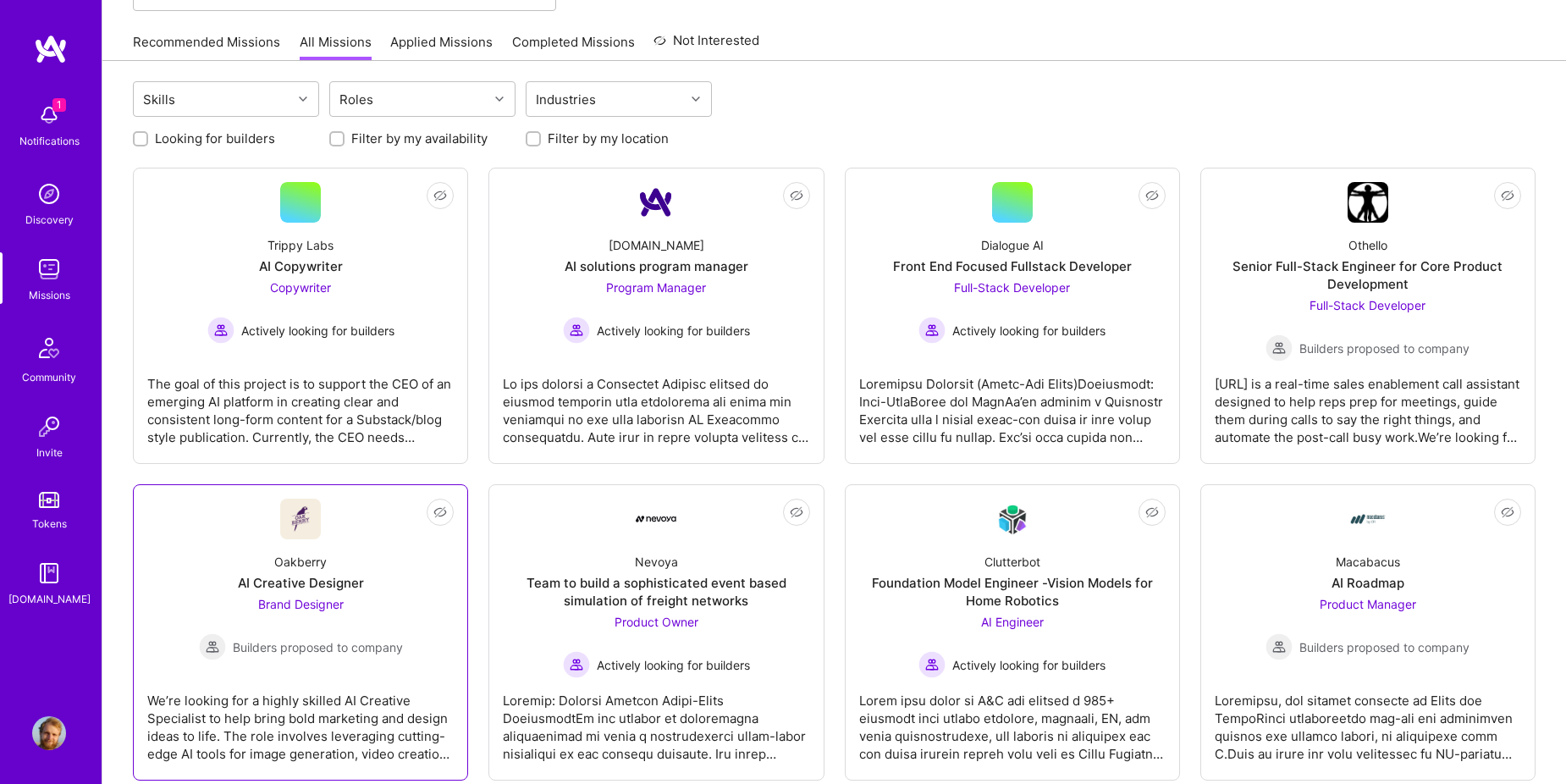
scroll to position [149, 0]
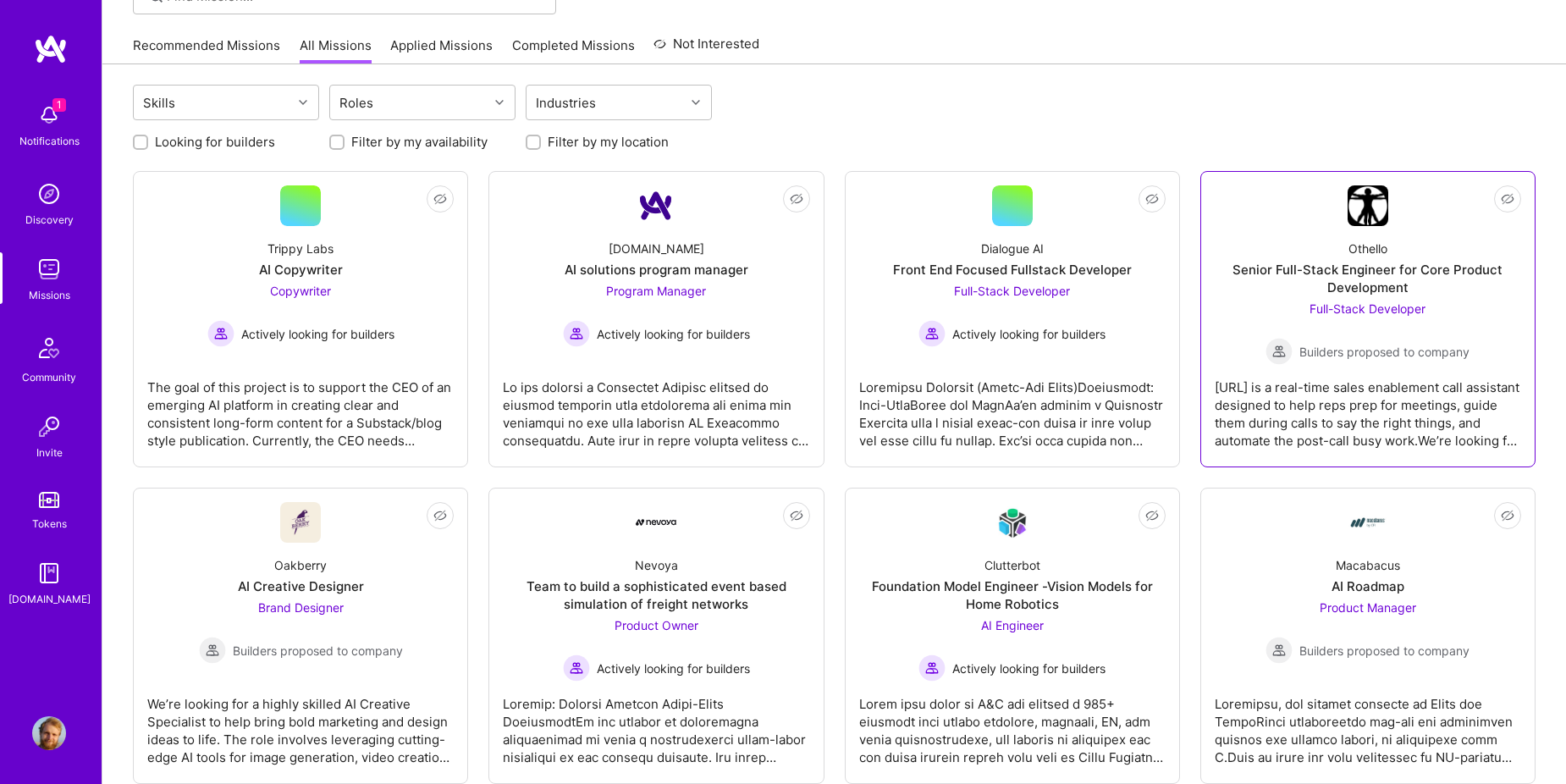
click at [1367, 310] on span "Full-Stack Developer" at bounding box center [1368, 308] width 116 height 14
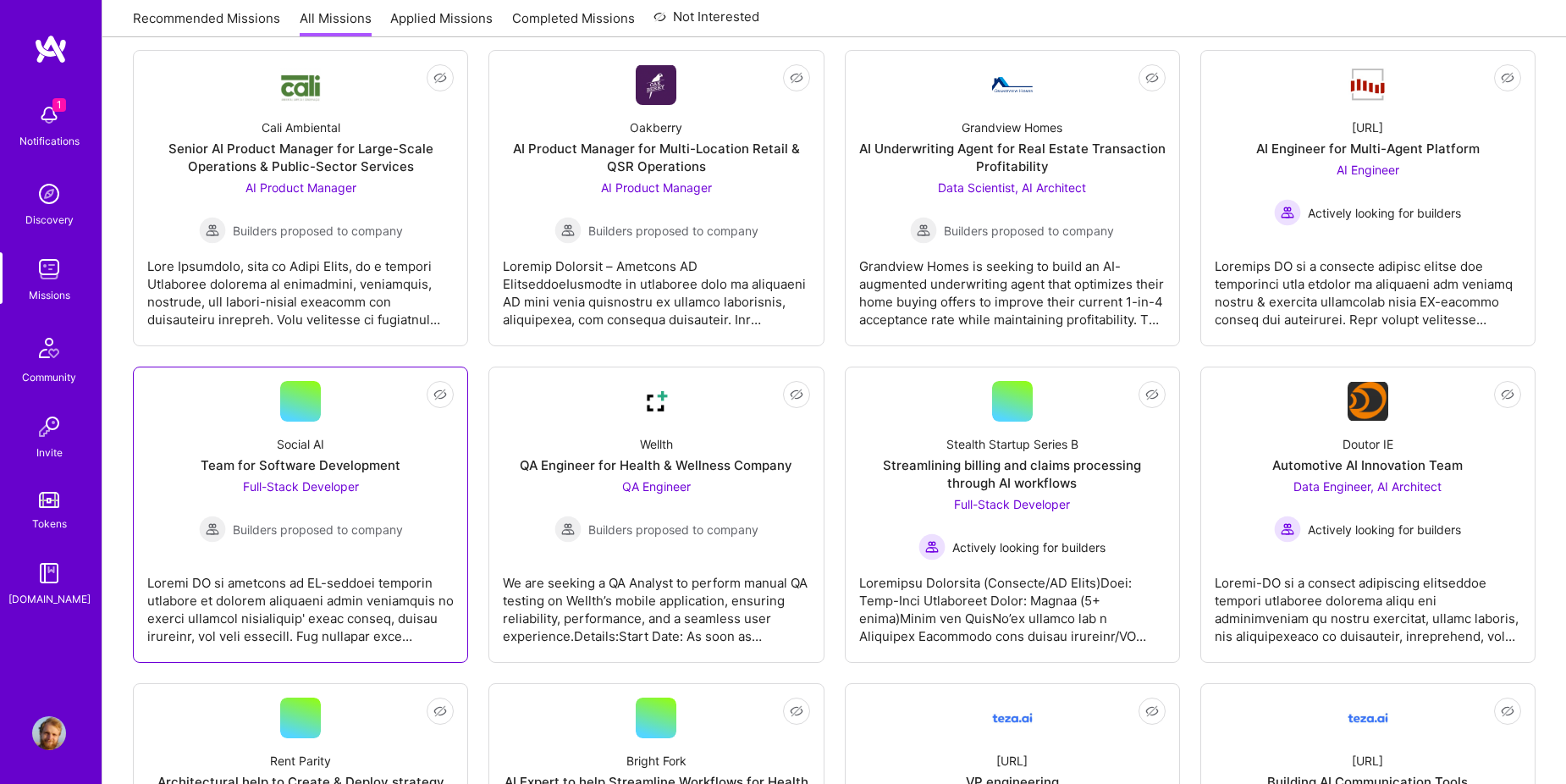
scroll to position [996, 0]
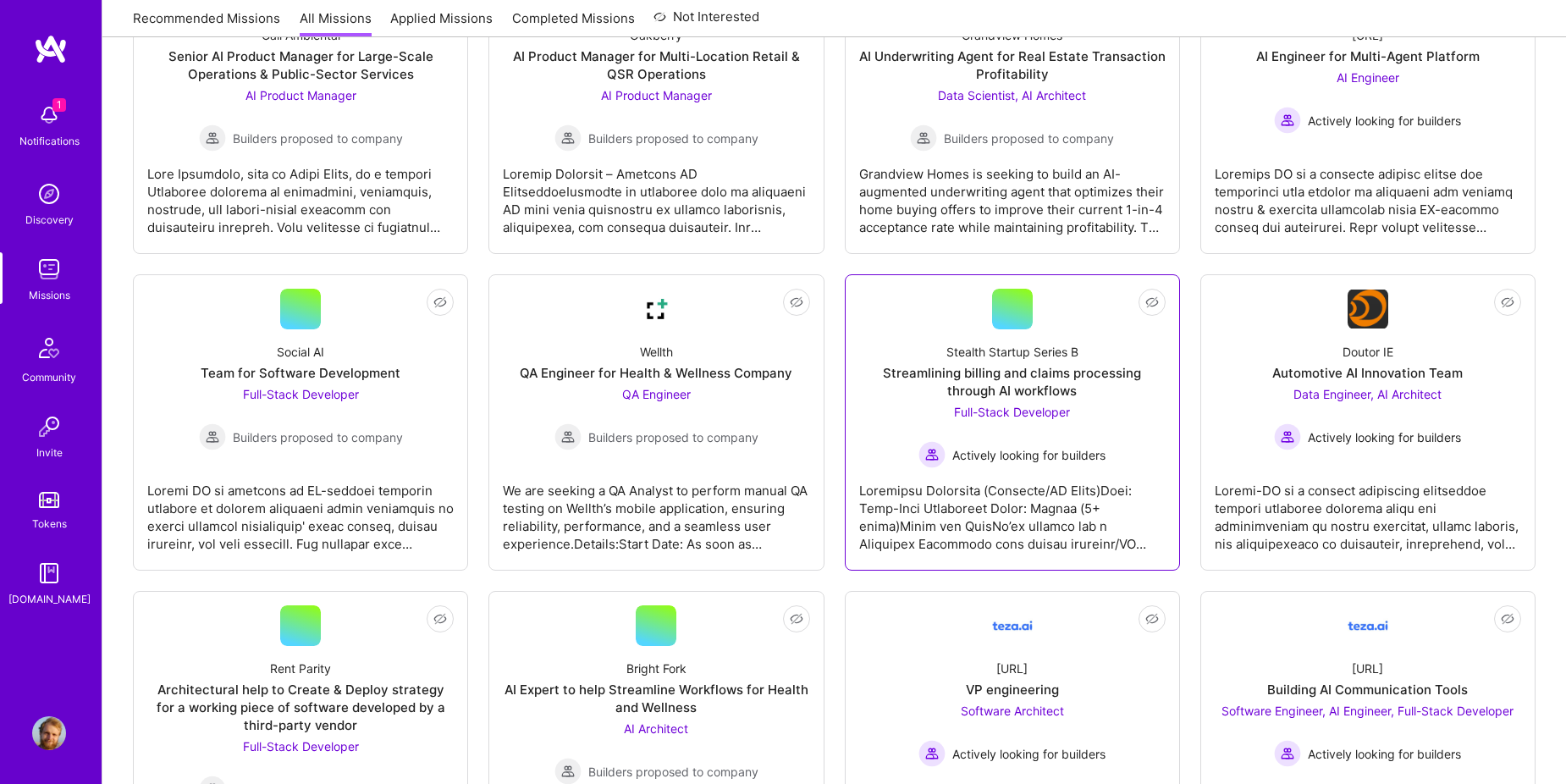
click at [1038, 414] on span "Full-Stack Developer" at bounding box center [1011, 412] width 116 height 14
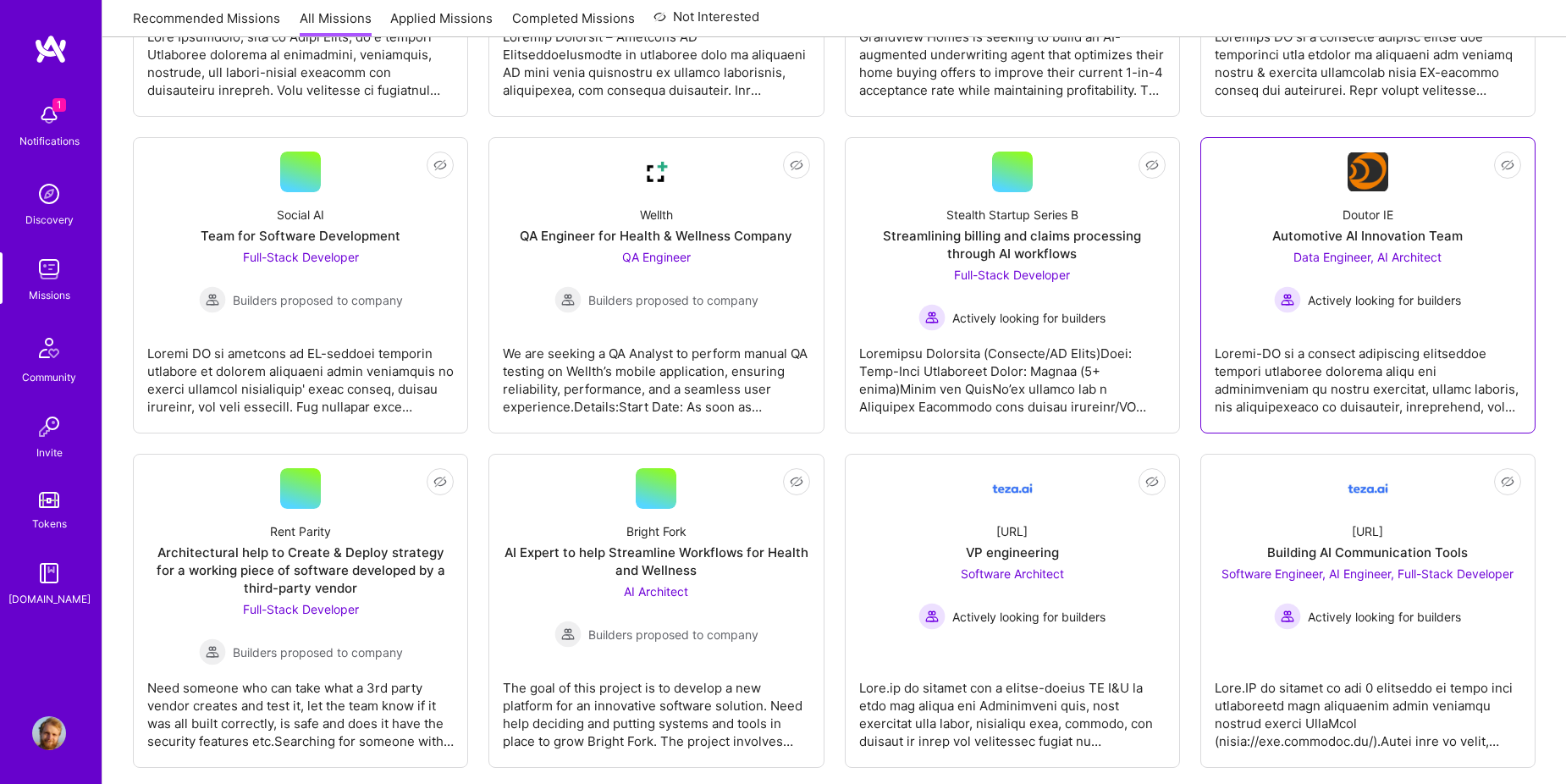
scroll to position [1136, 0]
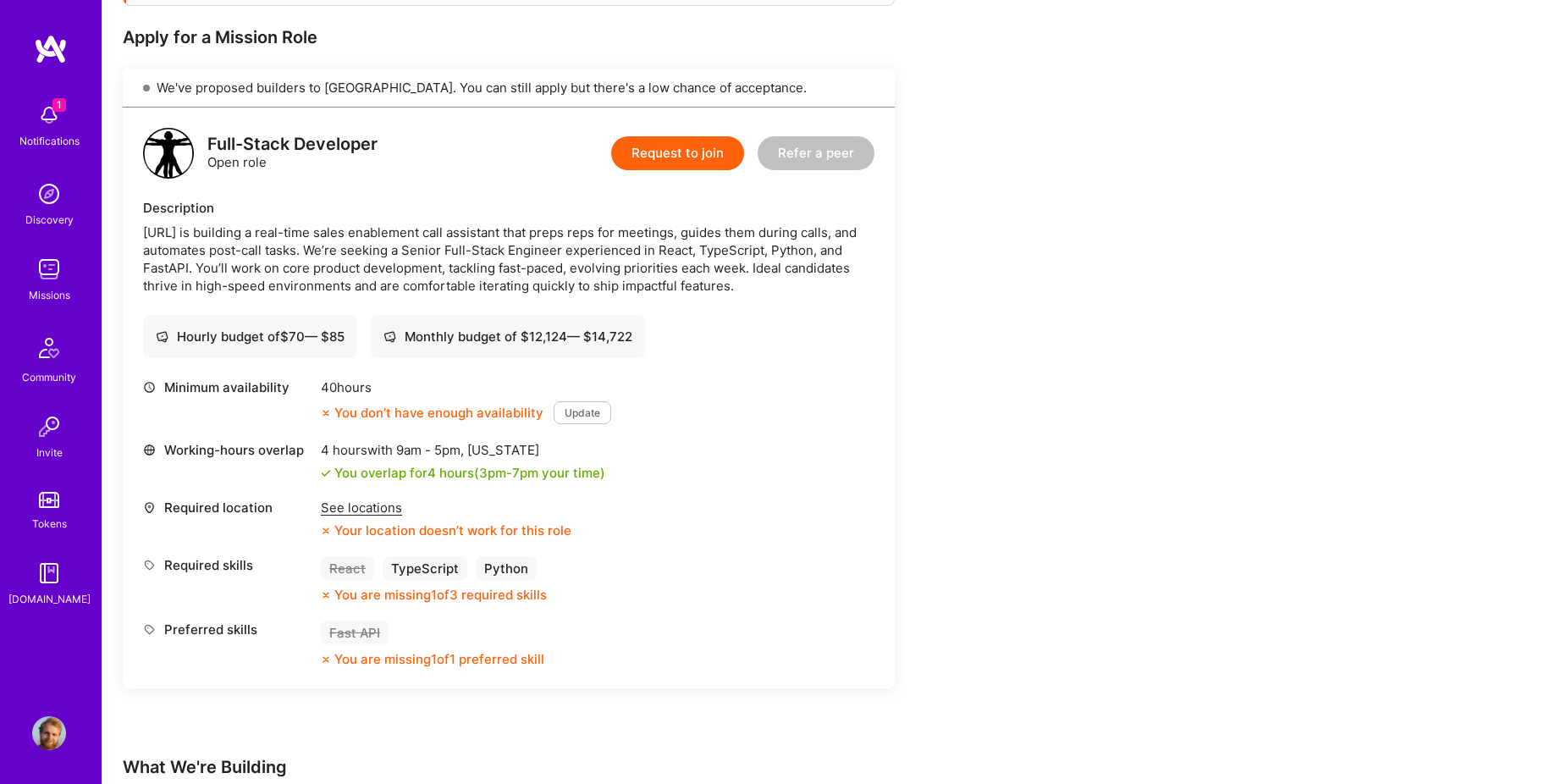
scroll to position [302, 0]
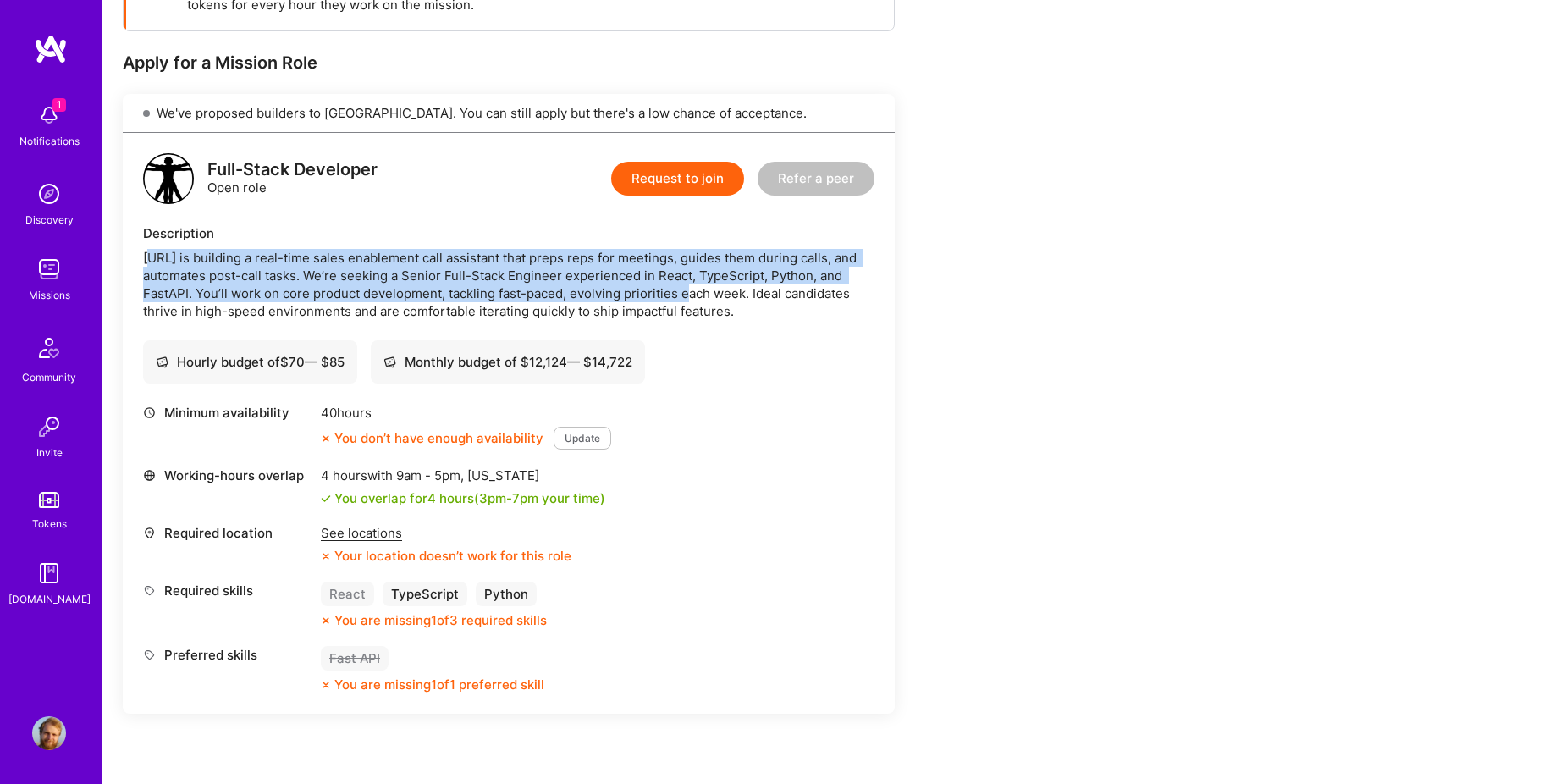
drag, startPoint x: 148, startPoint y: 247, endPoint x: 658, endPoint y: 300, distance: 512.7
click at [658, 300] on div "Description Othello.ai is building a real-time sales enablement call assistant …" at bounding box center [509, 272] width 732 height 96
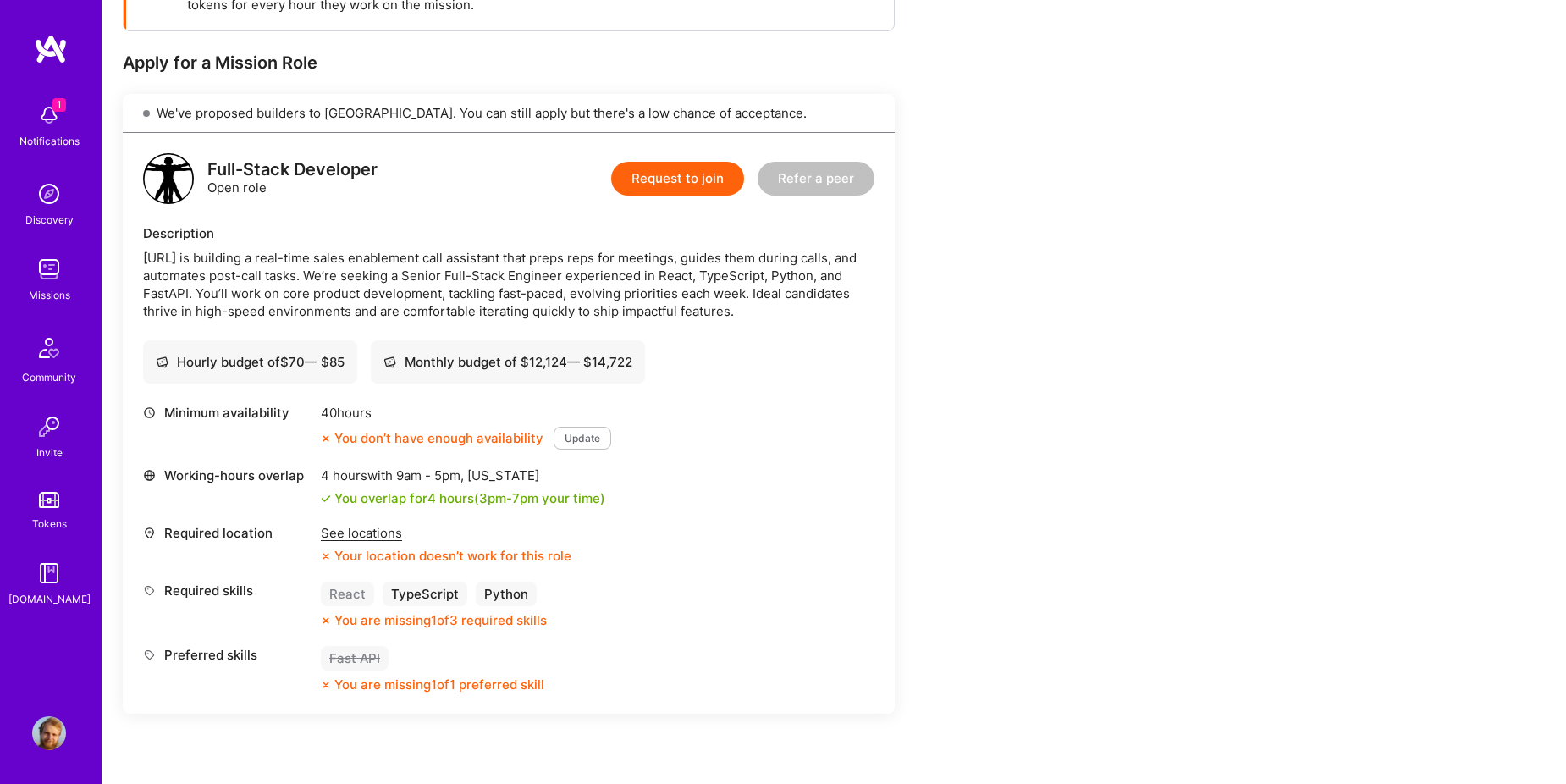
click at [719, 631] on div "Minimum availability 40 hours You don’t have enough availability Update Working…" at bounding box center [509, 549] width 732 height 289
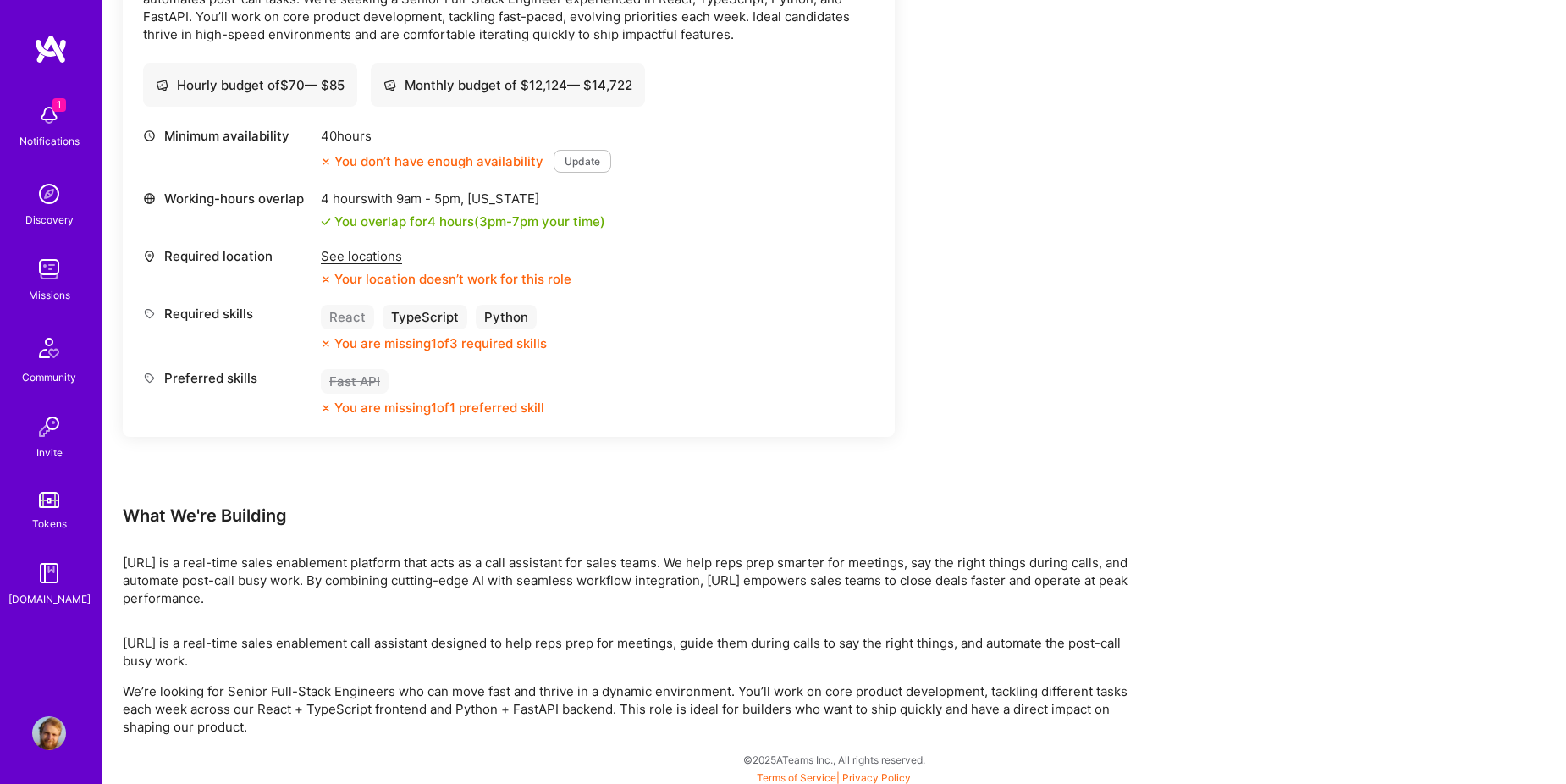
scroll to position [584, 0]
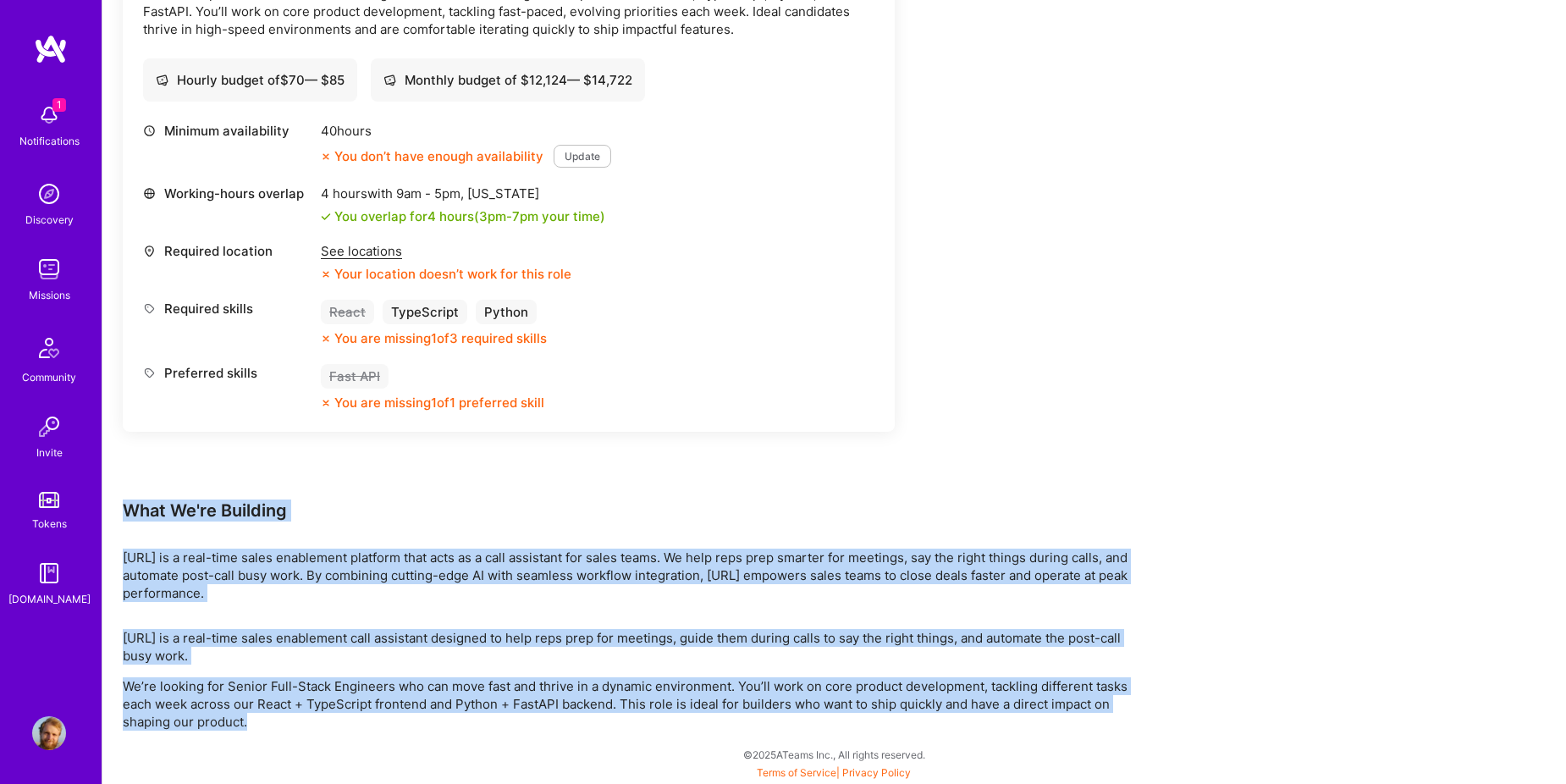
drag, startPoint x: 125, startPoint y: 512, endPoint x: 282, endPoint y: 727, distance: 266.2
click at [282, 727] on div "Earn tokens for inviting a new A.Teamer to this mission Do you know the perfect…" at bounding box center [630, 196] width 1016 height 1067
click at [290, 727] on p "We’re looking for Senior Full-Stack Engineers who can move fast and thrive in a…" at bounding box center [630, 704] width 1016 height 54
drag, startPoint x: 275, startPoint y: 726, endPoint x: 119, endPoint y: 495, distance: 278.7
click at [119, 495] on div "Earn tokens for inviting a new A.Teamer to this mission Do you know the perfect…" at bounding box center [834, 213] width 1464 height 1141
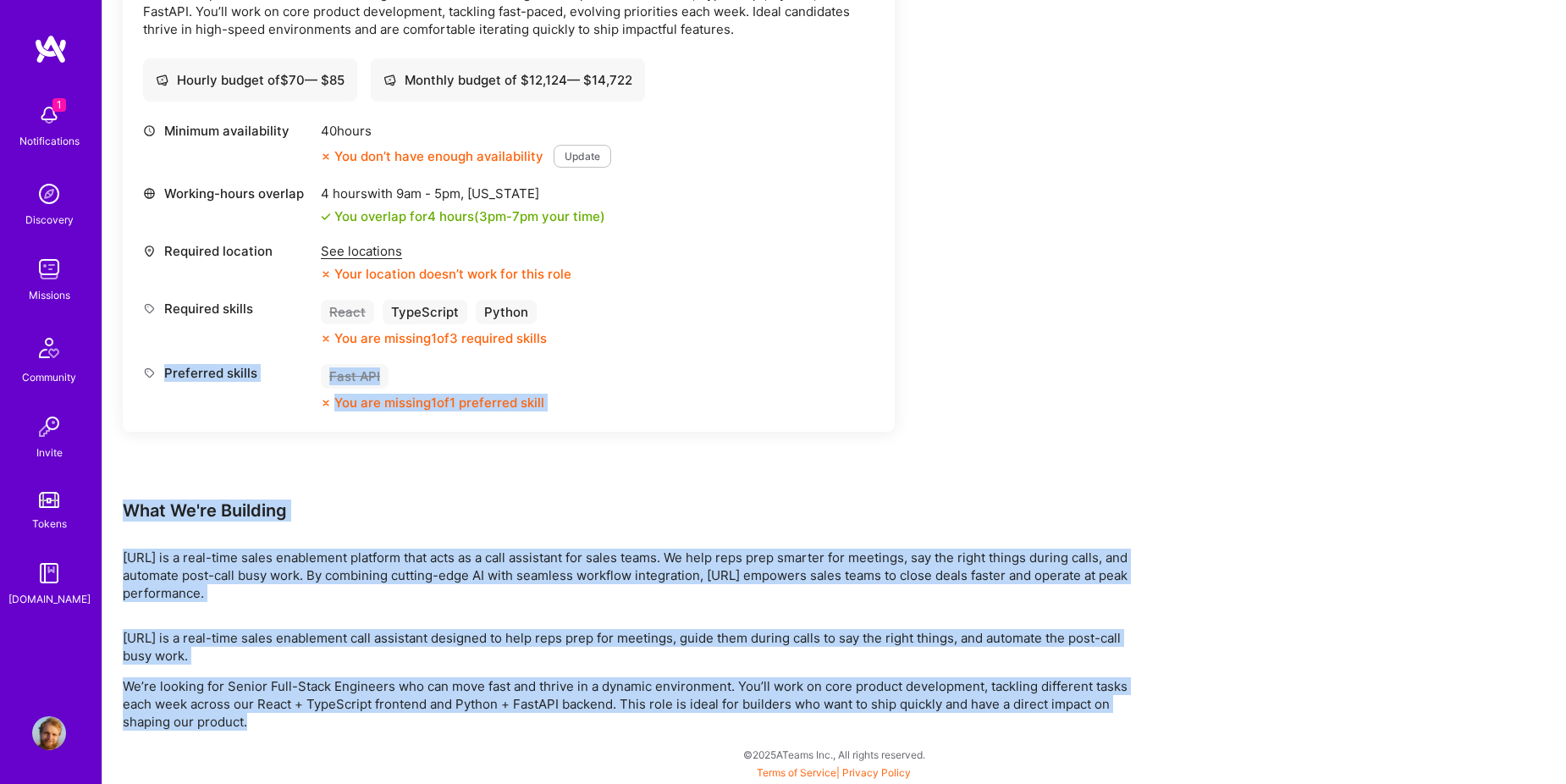
click at [327, 454] on div "Earn tokens for inviting a new A.Teamer to this mission Do you know the perfect…" at bounding box center [509, 80] width 772 height 836
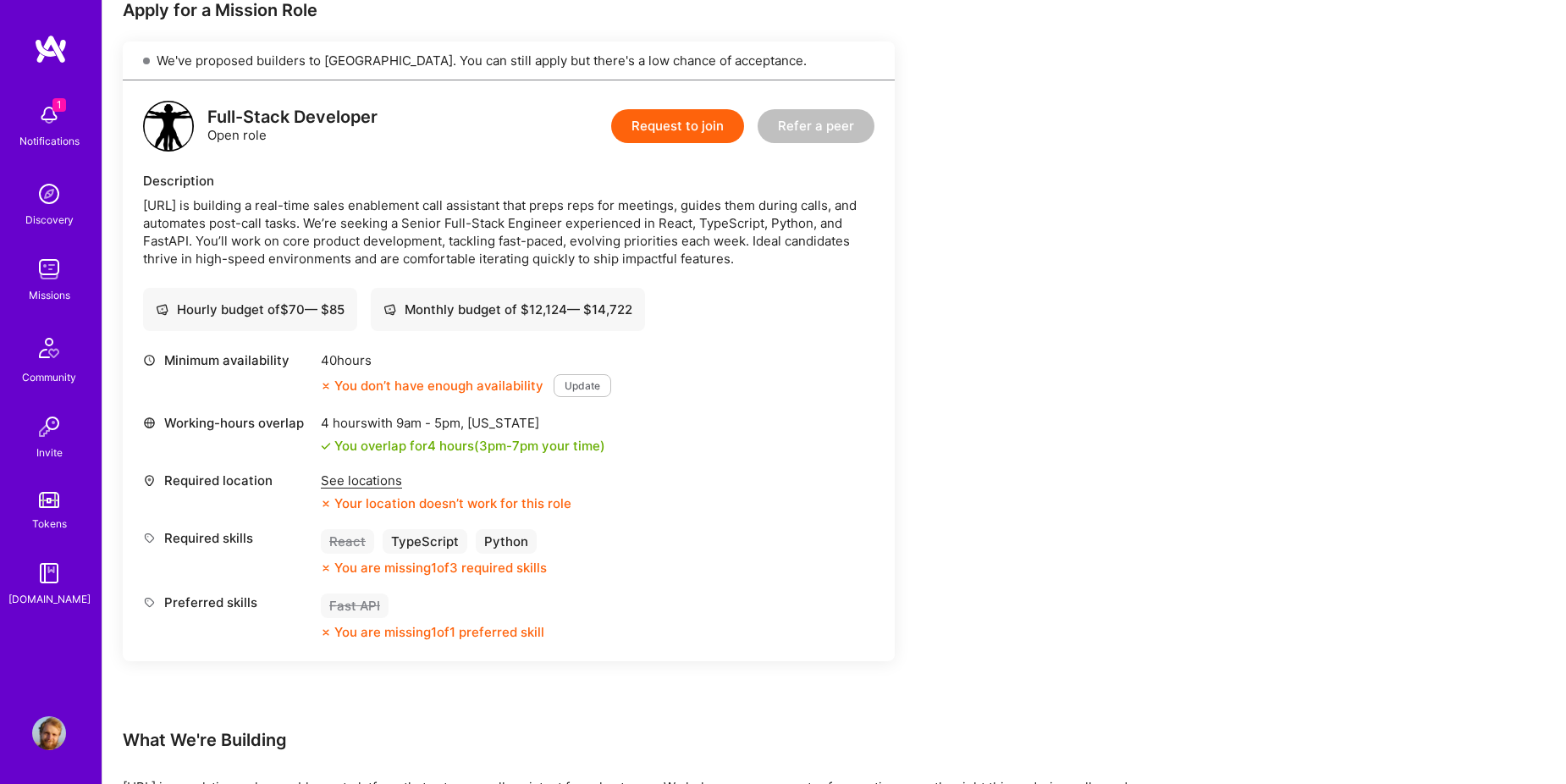
scroll to position [302, 0]
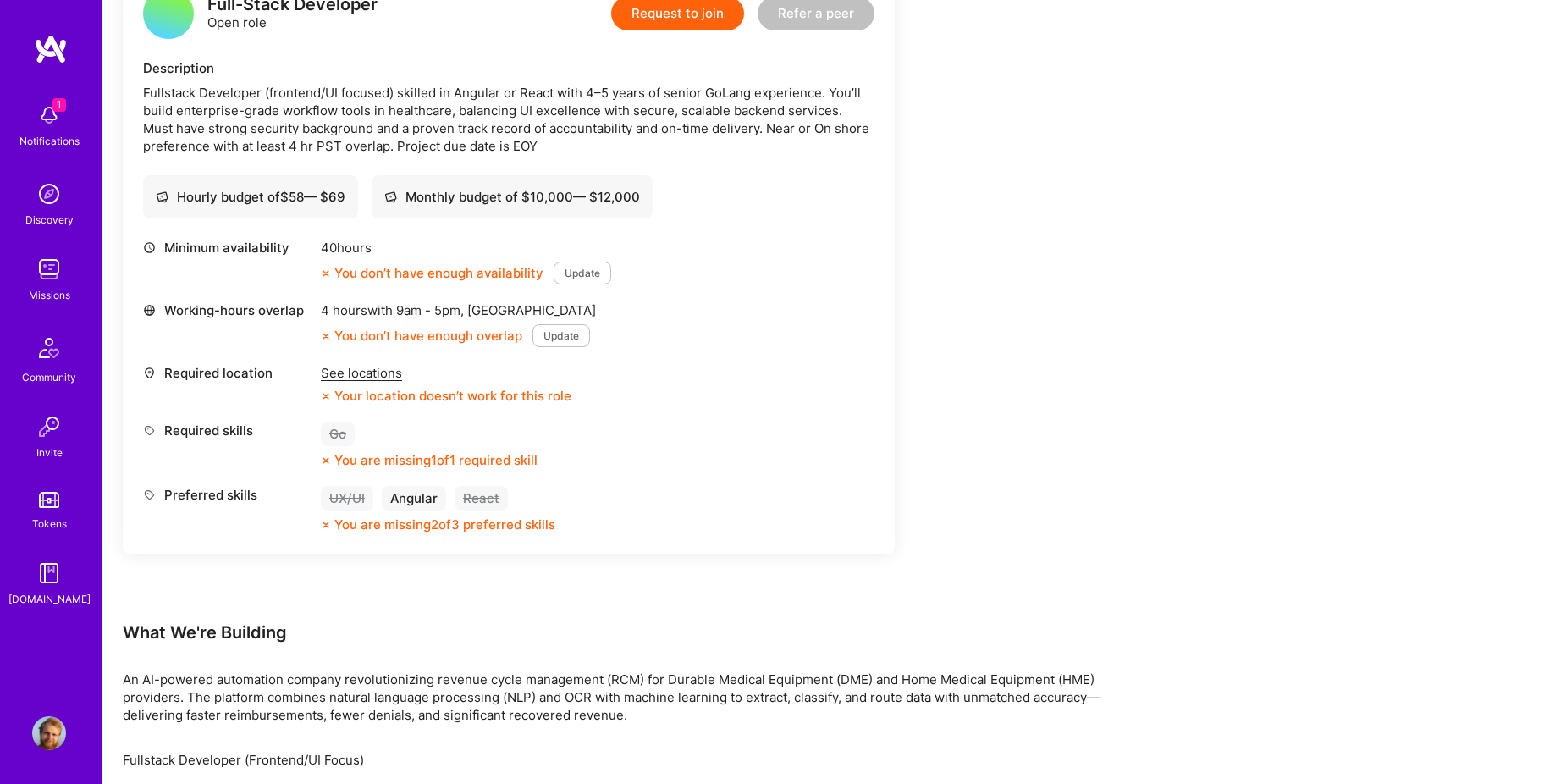
scroll to position [565, 0]
